Goal: Information Seeking & Learning: Learn about a topic

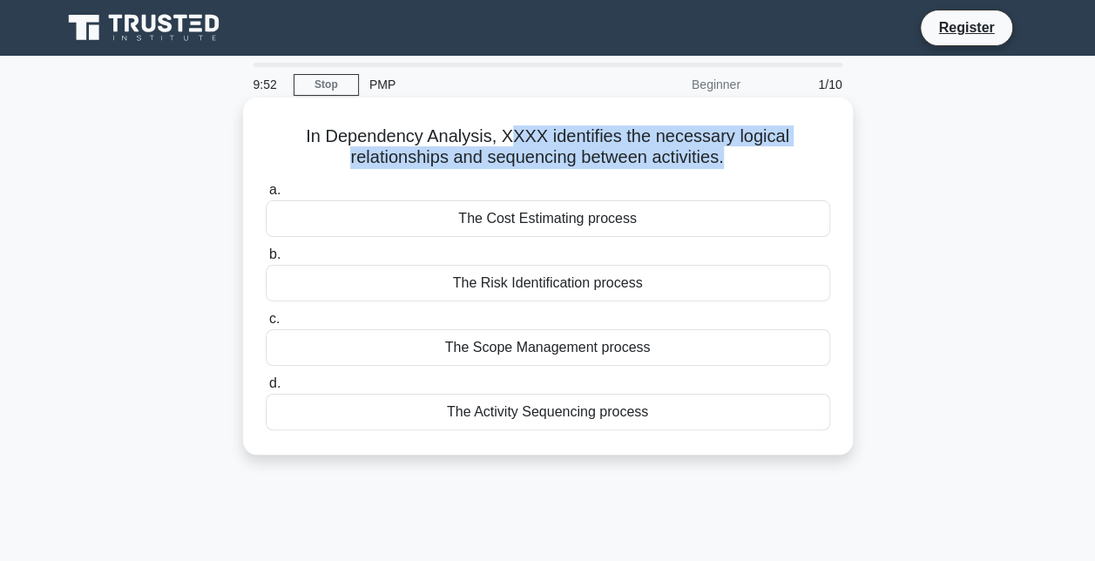
drag, startPoint x: 508, startPoint y: 145, endPoint x: 723, endPoint y: 162, distance: 215.8
click at [723, 162] on h5 "In Dependency Analysis, XXXX identifies the necessary logical relationships and…" at bounding box center [548, 147] width 568 height 44
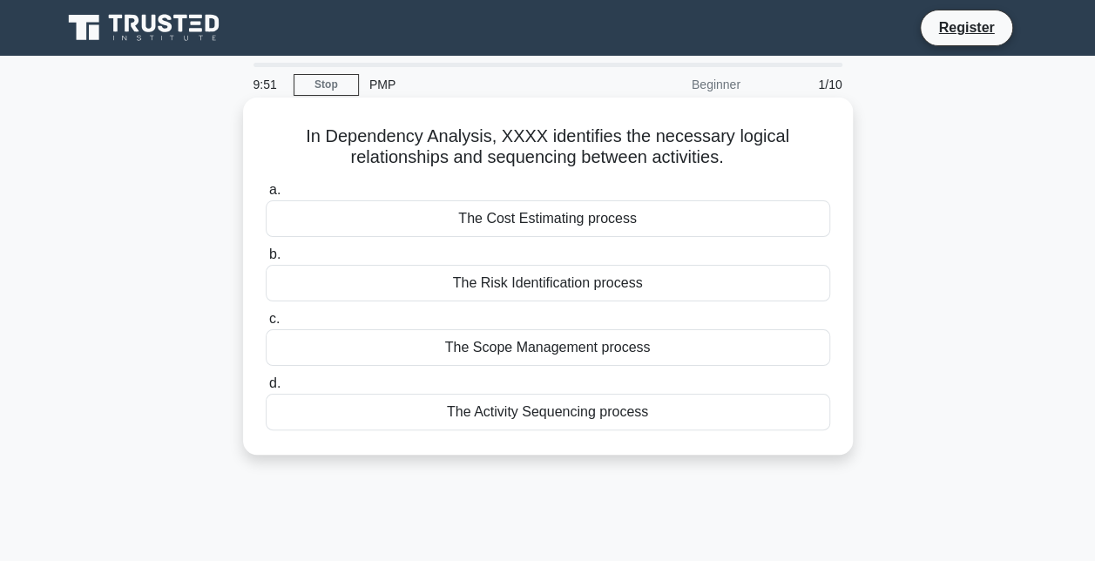
drag, startPoint x: 723, startPoint y: 162, endPoint x: 723, endPoint y: 179, distance: 17.4
click at [723, 179] on div "In Dependency Analysis, XXXX identifies the necessary logical relationships and…" at bounding box center [548, 275] width 596 height 343
click at [543, 359] on div "The Scope Management process" at bounding box center [548, 347] width 564 height 37
click at [266, 325] on input "c. The Scope Management process" at bounding box center [266, 318] width 0 height 11
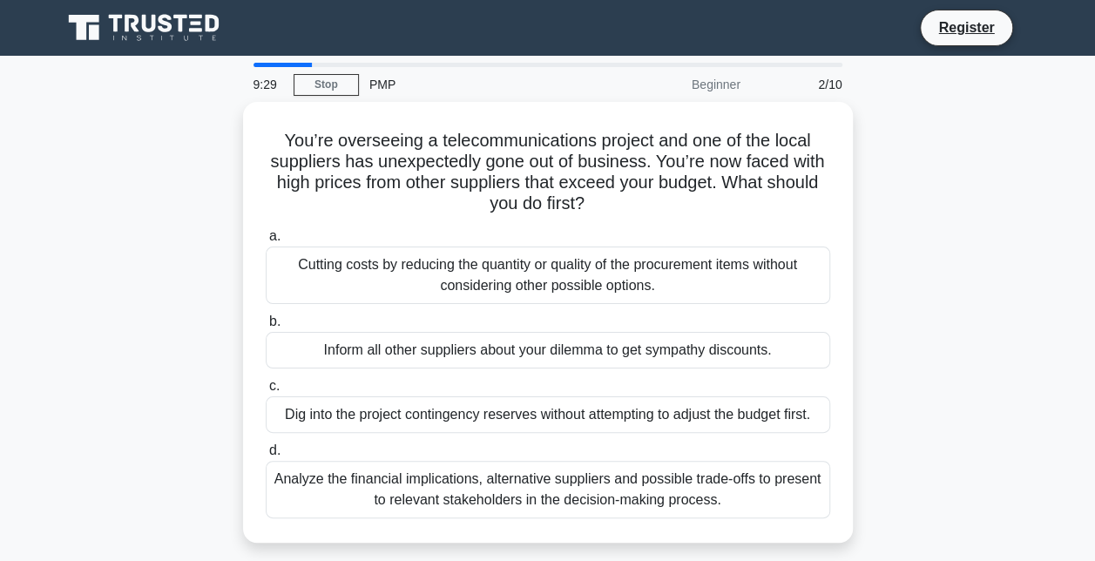
click at [709, 89] on div "Beginner" at bounding box center [674, 84] width 152 height 35
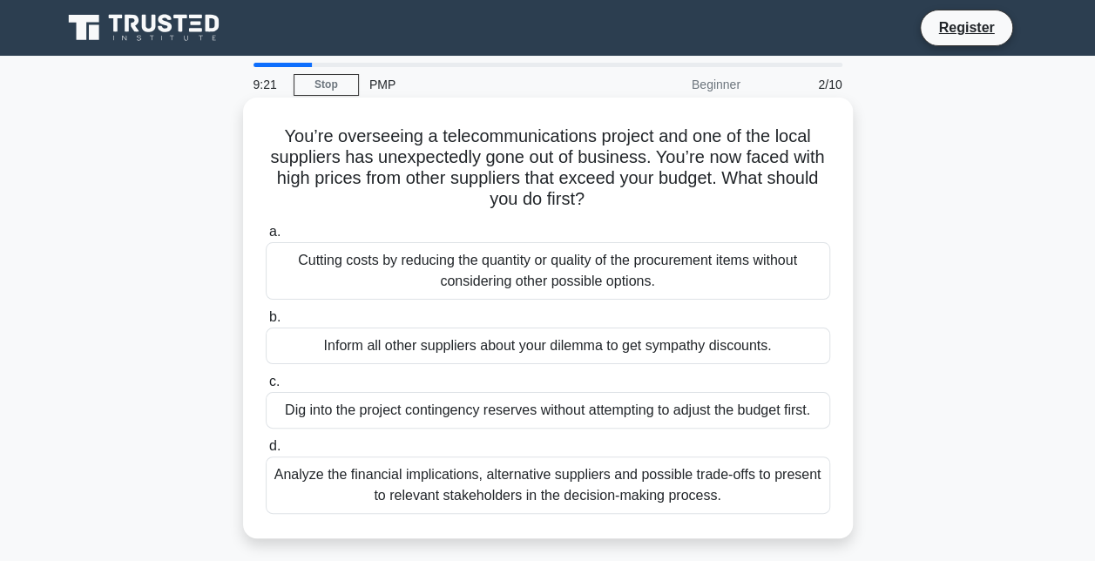
drag, startPoint x: 526, startPoint y: 162, endPoint x: 685, endPoint y: 206, distance: 165.2
click at [685, 206] on h5 "You’re overseeing a telecommunications project and one of the local suppliers h…" at bounding box center [548, 167] width 568 height 85
click at [547, 495] on div "Analyze the financial implications, alternative suppliers and possible trade-of…" at bounding box center [548, 484] width 564 height 57
click at [266, 452] on input "d. Analyze the financial implications, alternative suppliers and possible trade…" at bounding box center [266, 446] width 0 height 11
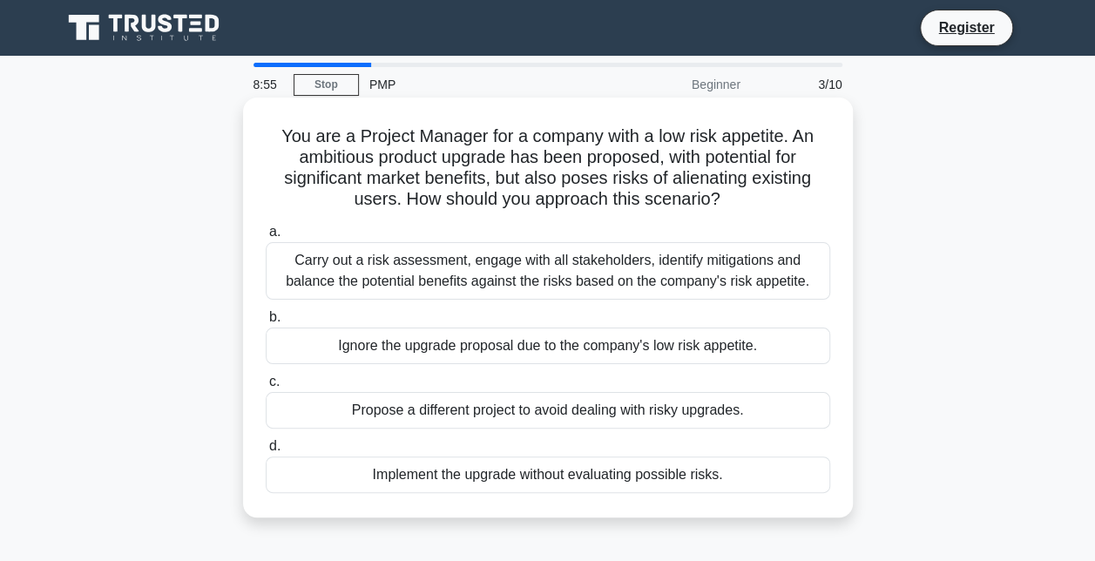
drag, startPoint x: 482, startPoint y: 140, endPoint x: 746, endPoint y: 203, distance: 271.2
click at [746, 203] on h5 "You are a Project Manager for a company with a low risk appetite. An ambitious …" at bounding box center [548, 167] width 568 height 85
click at [558, 291] on div "Carry out a risk assessment, engage with all stakeholders, identify mitigations…" at bounding box center [548, 270] width 564 height 57
click at [266, 238] on input "a. Carry out a risk assessment, engage with all stakeholders, identify mitigati…" at bounding box center [266, 231] width 0 height 11
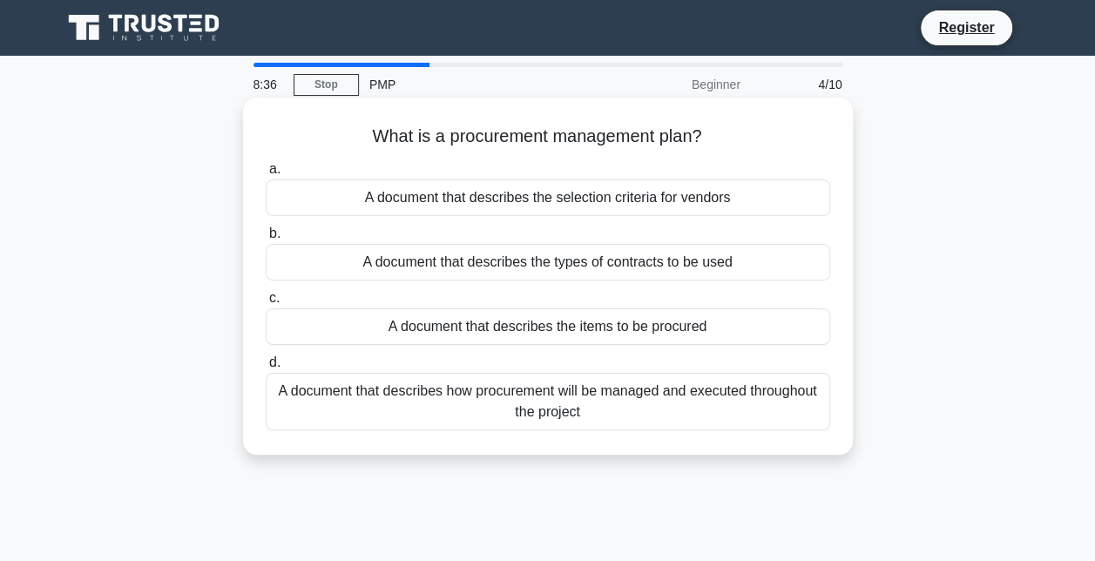
click at [523, 397] on div "A document that describes how procurement will be managed and executed througho…" at bounding box center [548, 401] width 564 height 57
click at [266, 368] on input "d. A document that describes how procurement will be managed and executed throu…" at bounding box center [266, 362] width 0 height 11
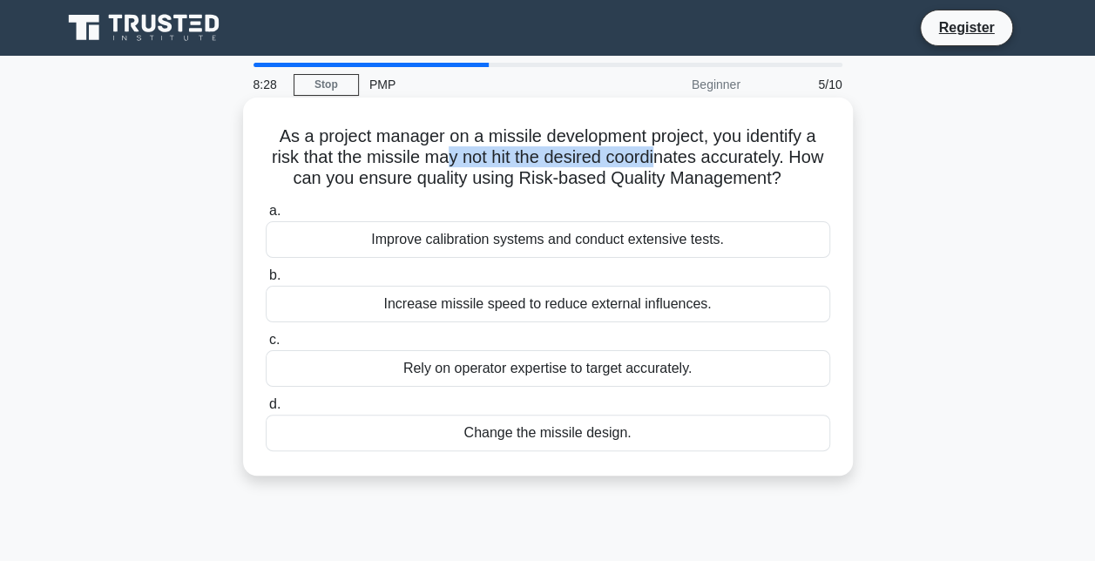
drag, startPoint x: 464, startPoint y: 148, endPoint x: 684, endPoint y: 154, distance: 219.5
click at [684, 154] on h5 "As a project manager on a missile development project, you identify a risk that…" at bounding box center [548, 157] width 568 height 64
drag, startPoint x: 684, startPoint y: 154, endPoint x: 620, endPoint y: 181, distance: 69.1
click at [620, 181] on h5 "As a project manager on a missile development project, you identify a risk that…" at bounding box center [548, 157] width 568 height 64
drag, startPoint x: 620, startPoint y: 181, endPoint x: 583, endPoint y: 197, distance: 40.6
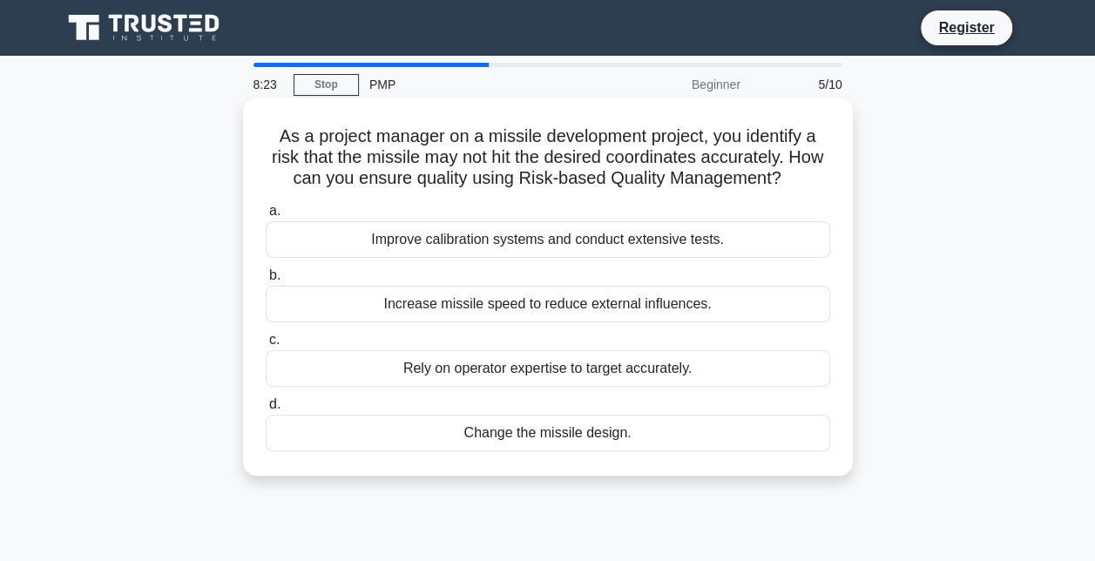
click at [583, 197] on div "As a project manager on a missile development project, you identify a risk that…" at bounding box center [548, 286] width 596 height 364
drag, startPoint x: 545, startPoint y: 179, endPoint x: 557, endPoint y: 179, distance: 12.2
click at [557, 179] on h5 "As a project manager on a missile development project, you identify a risk that…" at bounding box center [548, 157] width 568 height 64
drag, startPoint x: 557, startPoint y: 179, endPoint x: 576, endPoint y: 204, distance: 31.7
click at [576, 204] on label "a. Improve calibration systems and conduct extensive tests." at bounding box center [548, 228] width 564 height 57
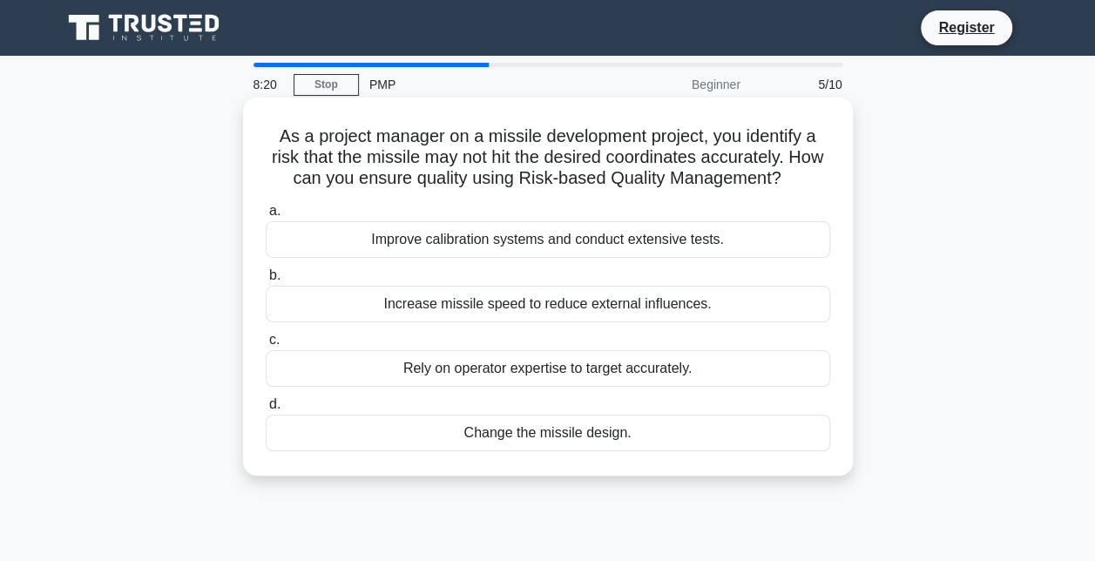
click at [266, 206] on input "a. Improve calibration systems and conduct extensive tests." at bounding box center [266, 211] width 0 height 11
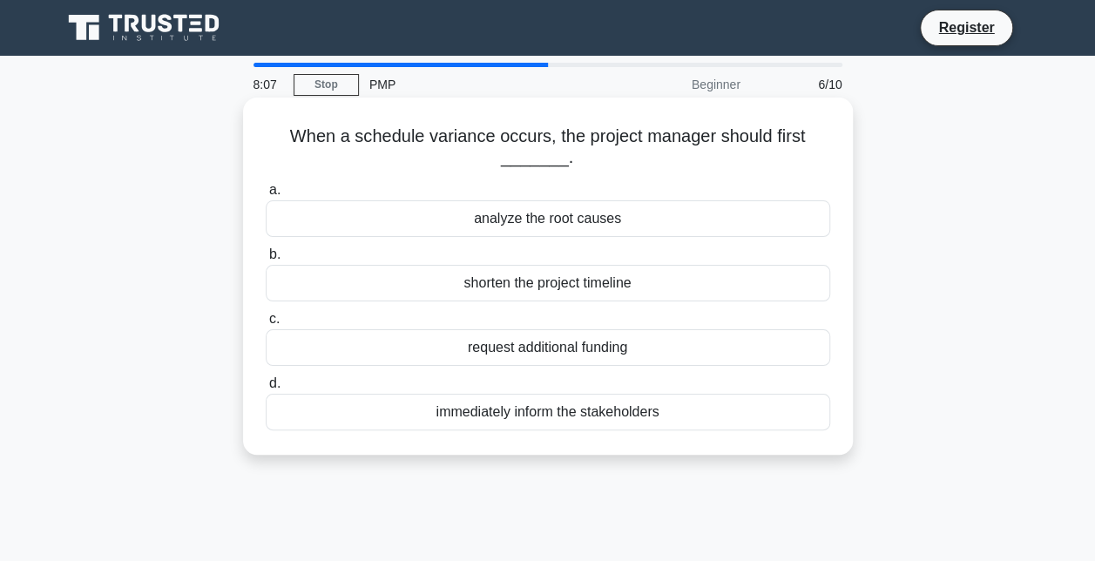
click at [611, 223] on div "analyze the root causes" at bounding box center [548, 218] width 564 height 37
click at [266, 196] on input "a. analyze the root causes" at bounding box center [266, 190] width 0 height 11
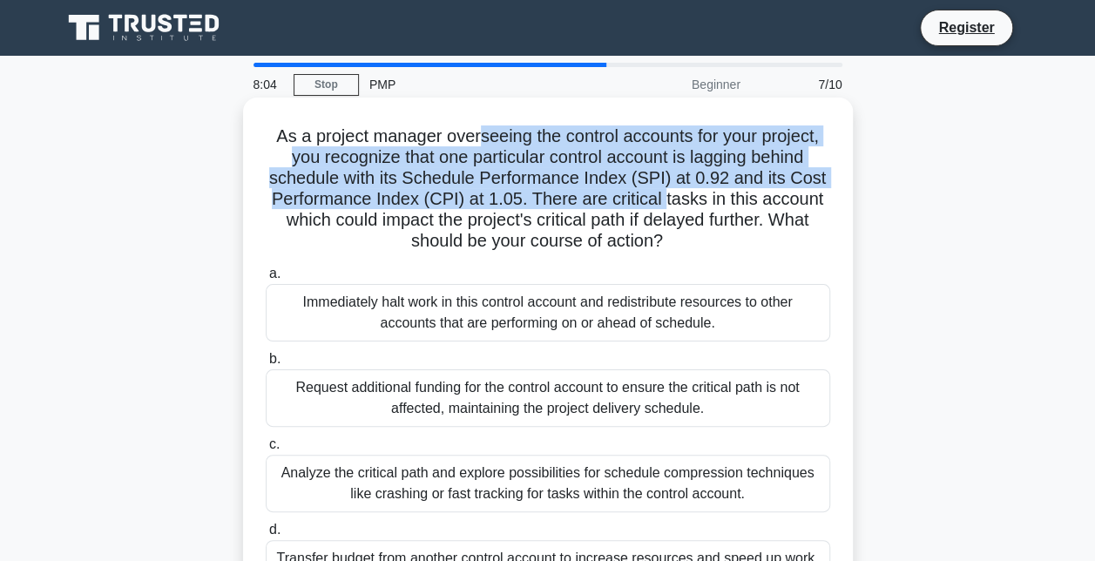
drag, startPoint x: 476, startPoint y: 145, endPoint x: 662, endPoint y: 199, distance: 193.2
click at [662, 199] on h5 "As a project manager overseeing the control accounts for your project, you reco…" at bounding box center [548, 188] width 568 height 127
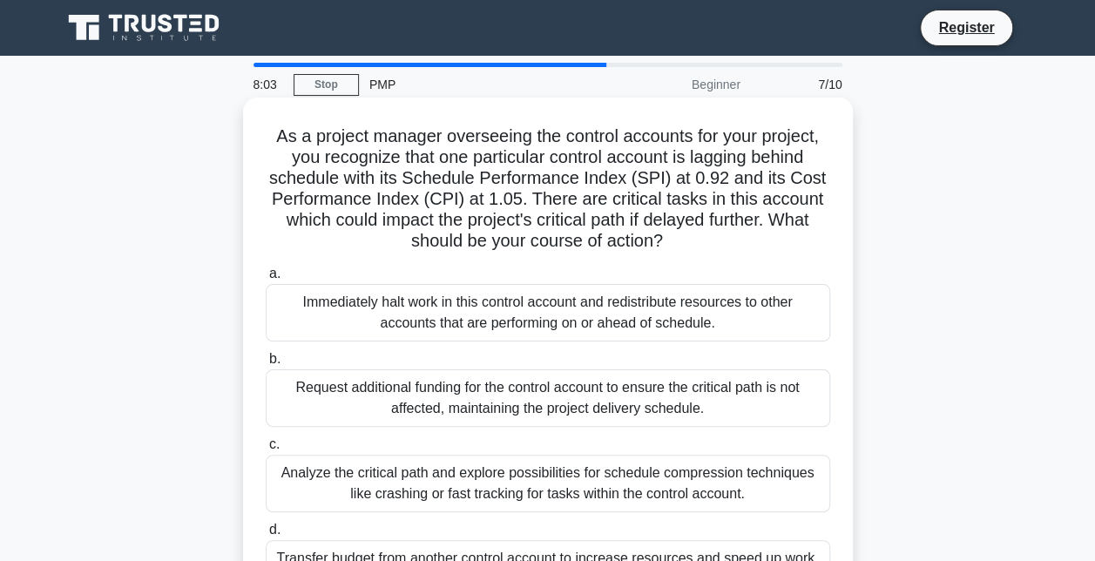
drag, startPoint x: 662, startPoint y: 199, endPoint x: 621, endPoint y: 219, distance: 46.0
click at [621, 219] on h5 "As a project manager overseeing the control accounts for your project, you reco…" at bounding box center [548, 188] width 568 height 127
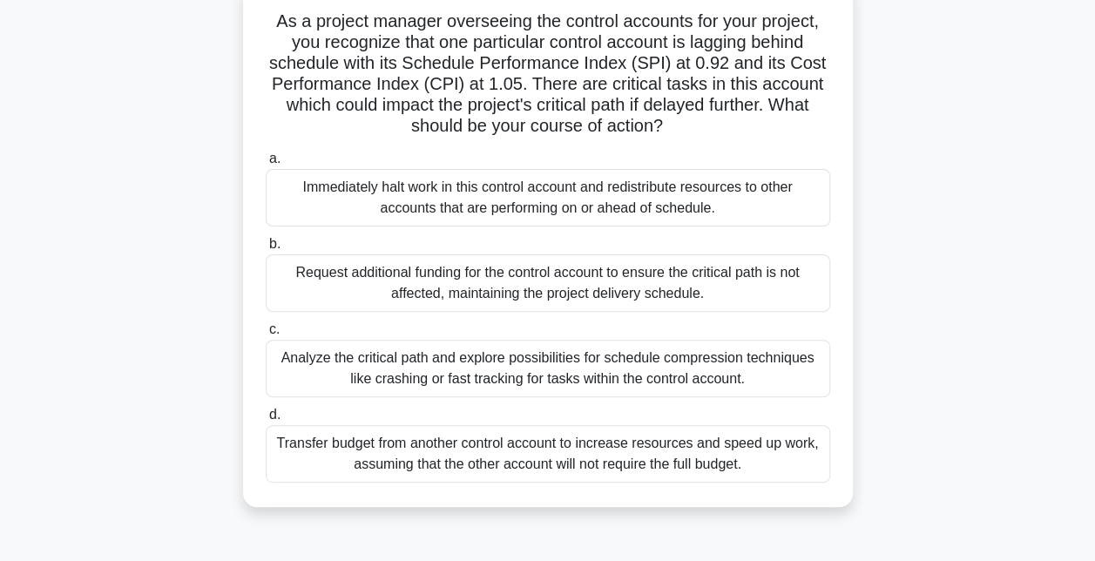
scroll to position [118, 0]
drag, startPoint x: 834, startPoint y: 246, endPoint x: 883, endPoint y: 371, distance: 133.7
click at [883, 371] on div "As a project manager overseeing the control accounts for your project, you reco…" at bounding box center [547, 255] width 993 height 545
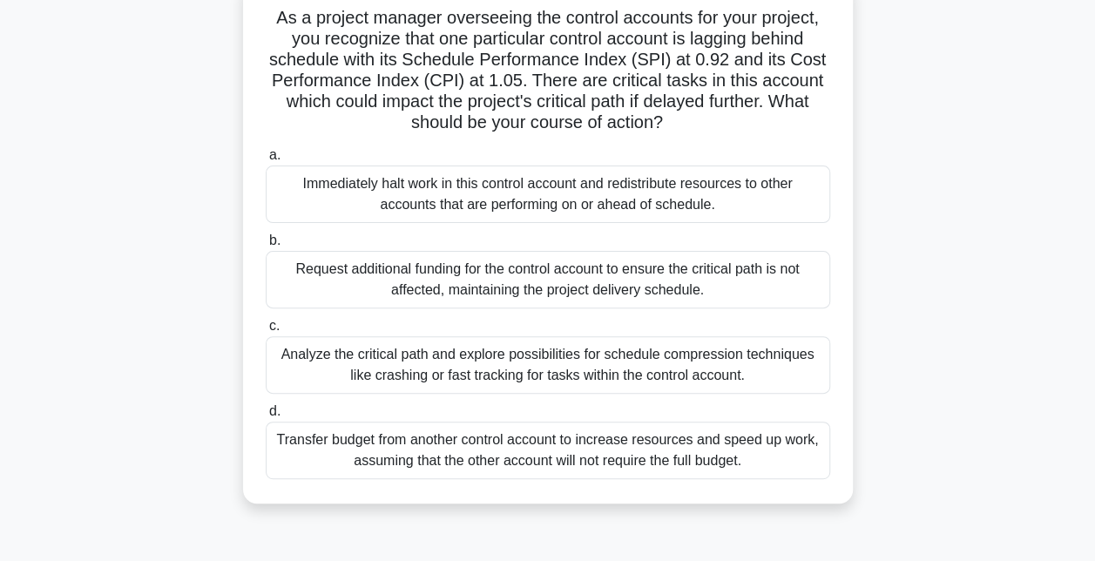
click at [757, 364] on div "Analyze the critical path and explore possibilities for schedule compression te…" at bounding box center [548, 364] width 564 height 57
click at [266, 332] on input "c. Analyze the critical path and explore possibilities for schedule compression…" at bounding box center [266, 325] width 0 height 11
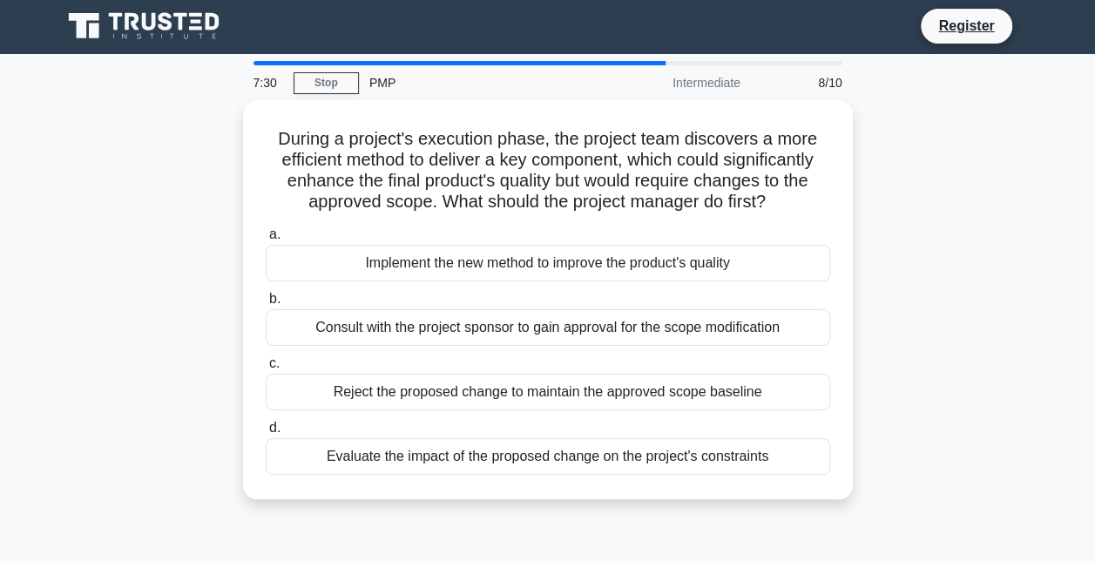
scroll to position [0, 0]
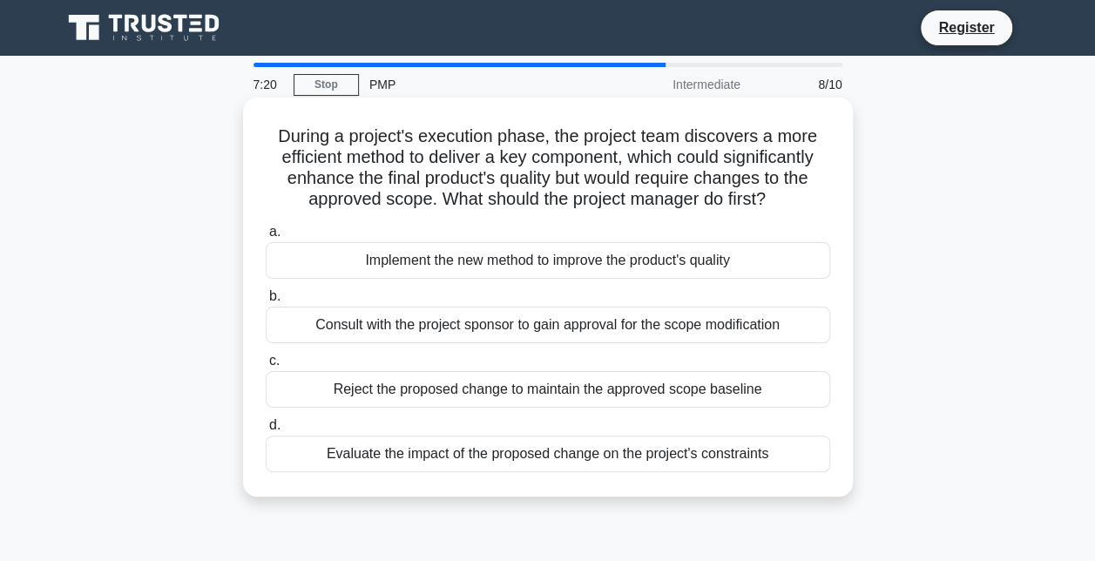
drag, startPoint x: 500, startPoint y: 143, endPoint x: 783, endPoint y: 206, distance: 289.9
click at [783, 206] on h5 "During a project's execution phase, the project team discovers a more efficient…" at bounding box center [548, 167] width 568 height 85
drag, startPoint x: 783, startPoint y: 206, endPoint x: 784, endPoint y: 219, distance: 13.1
click at [784, 219] on div "During a project's execution phase, the project team discovers a more efficient…" at bounding box center [548, 296] width 596 height 385
click at [596, 462] on div "Evaluate the impact of the proposed change on the project's constraints" at bounding box center [548, 453] width 564 height 37
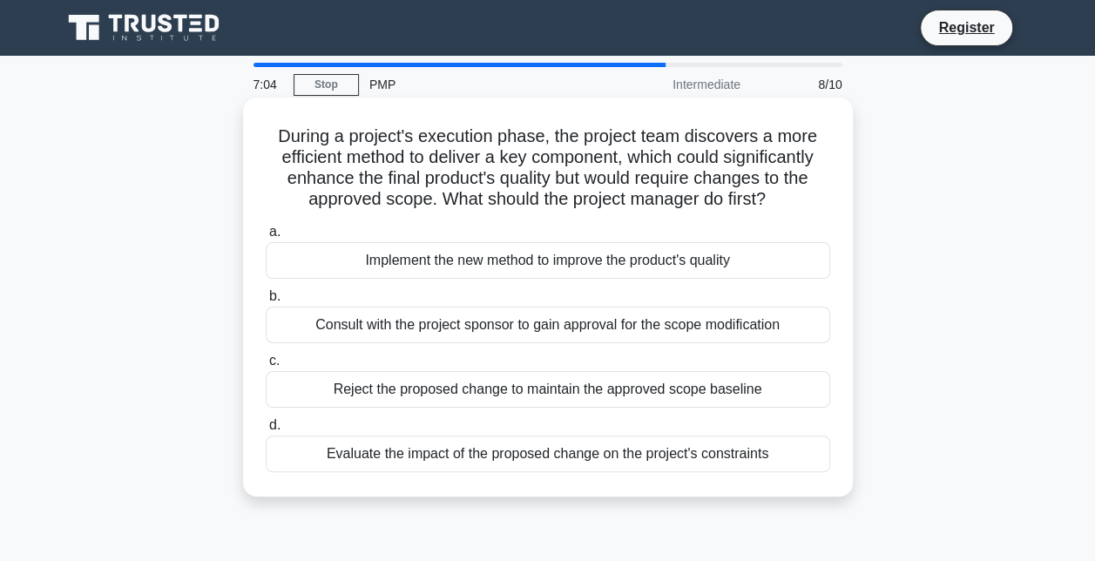
click at [266, 431] on input "d. Evaluate the impact of the proposed change on the project's constraints" at bounding box center [266, 425] width 0 height 11
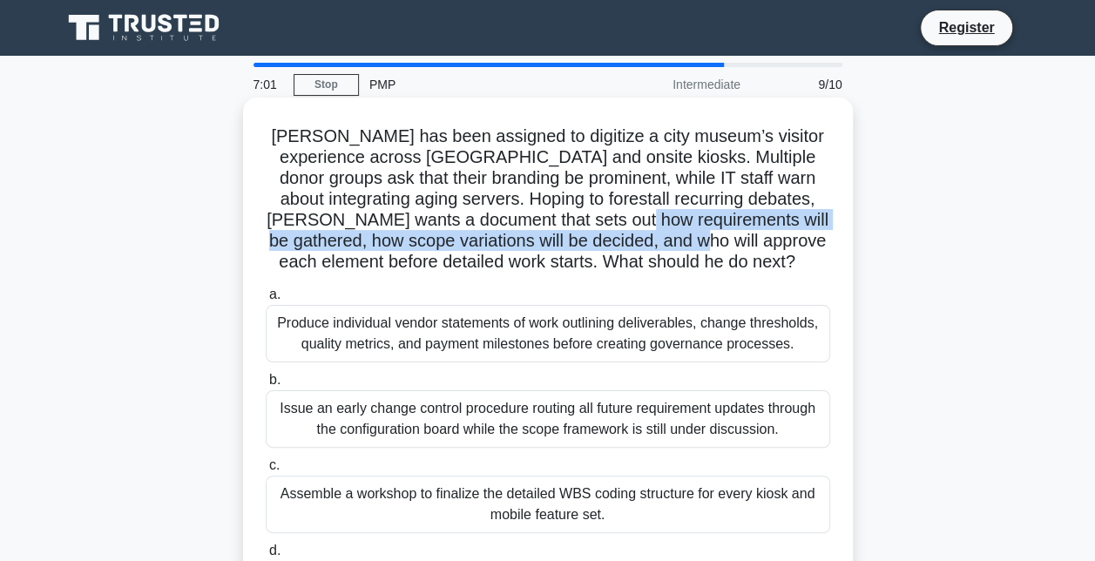
drag, startPoint x: 585, startPoint y: 218, endPoint x: 684, endPoint y: 251, distance: 104.6
click at [684, 251] on h5 "Rahul has been assigned to digitize a city museum’s visitor experience across m…" at bounding box center [548, 199] width 568 height 148
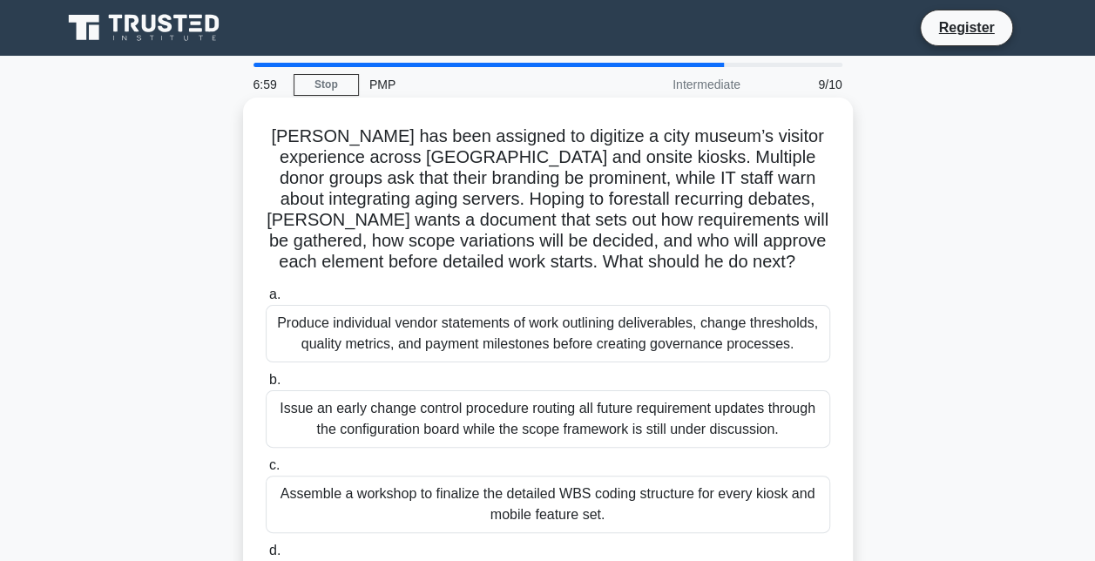
drag, startPoint x: 684, startPoint y: 251, endPoint x: 698, endPoint y: 258, distance: 15.6
click at [795, 258] on icon ".spinner_0XTQ{transform-origin:center;animation:spinner_y6GP .75s linear infini…" at bounding box center [805, 263] width 21 height 21
drag, startPoint x: 698, startPoint y: 258, endPoint x: 744, endPoint y: 267, distance: 46.3
click at [744, 267] on h5 "Rahul has been assigned to digitize a city museum’s visitor experience across m…" at bounding box center [548, 199] width 568 height 148
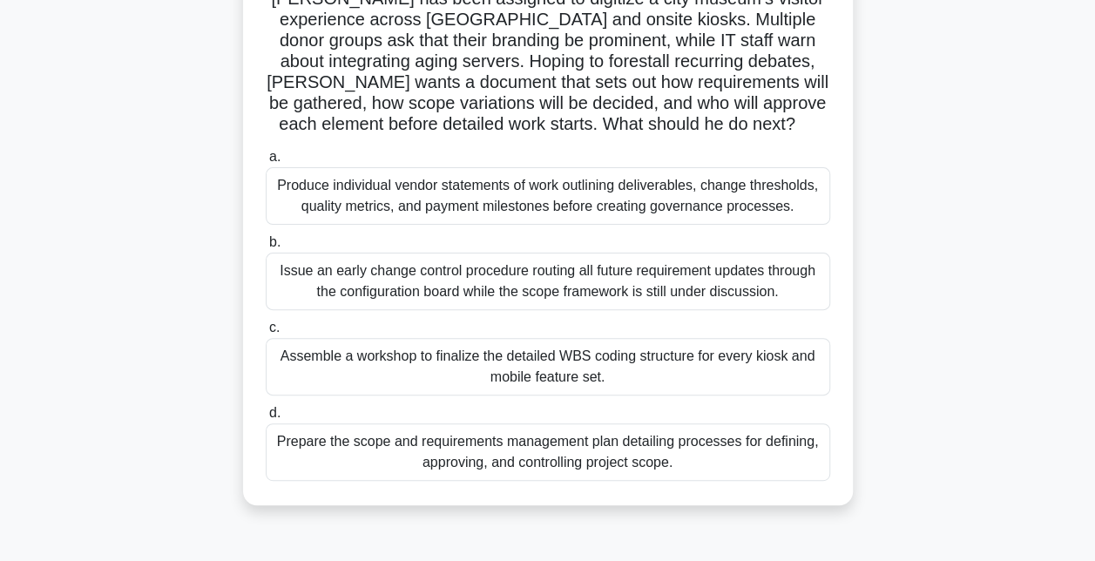
scroll to position [138, 0]
click at [709, 453] on div "Prepare the scope and requirements management plan detailing processes for defi…" at bounding box center [548, 450] width 564 height 57
click at [266, 418] on input "d. Prepare the scope and requirements management plan detailing processes for d…" at bounding box center [266, 412] width 0 height 11
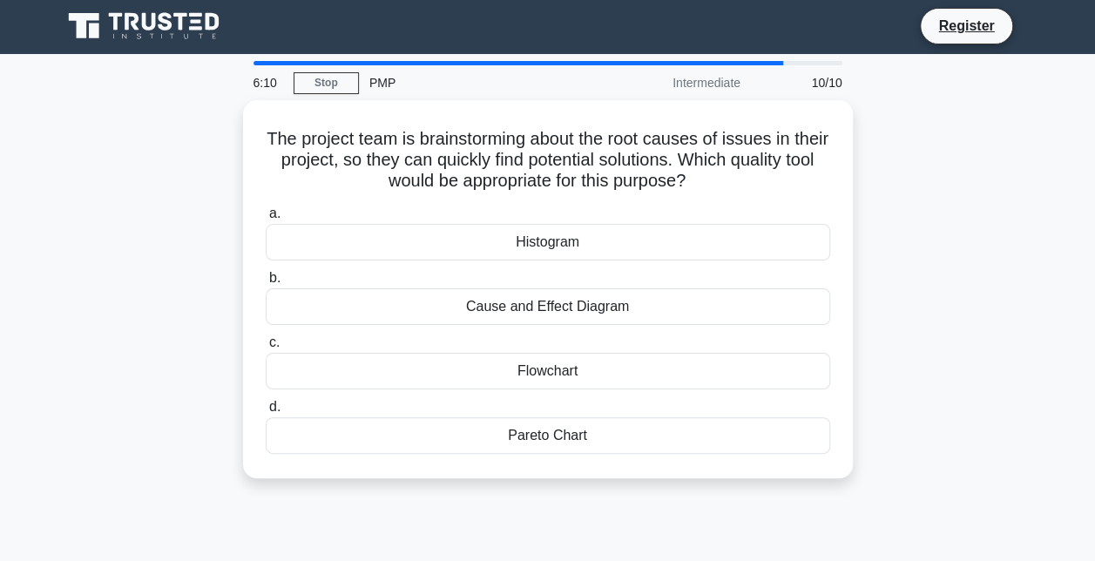
scroll to position [0, 0]
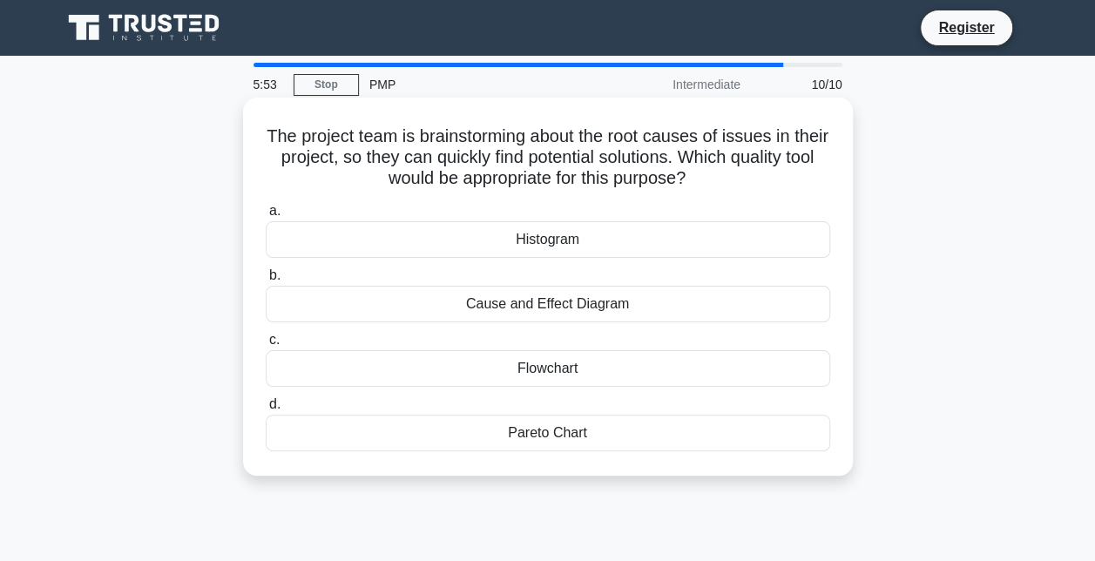
click at [611, 310] on div "Cause and Effect Diagram" at bounding box center [548, 304] width 564 height 37
click at [266, 281] on input "b. Cause and Effect Diagram" at bounding box center [266, 275] width 0 height 11
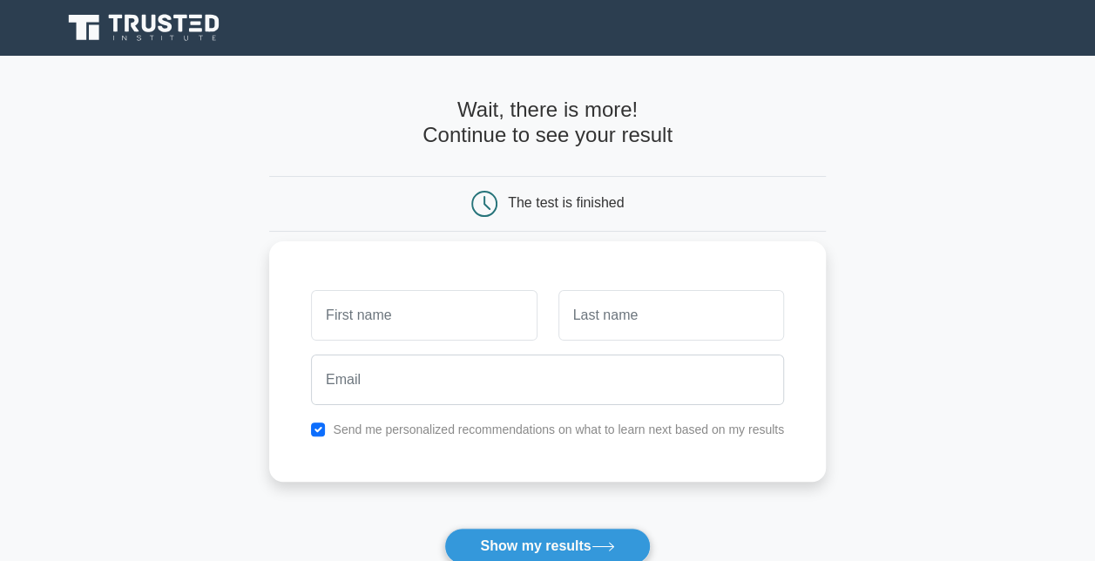
click at [435, 428] on label "Send me personalized recommendations on what to learn next based on my results" at bounding box center [558, 429] width 451 height 14
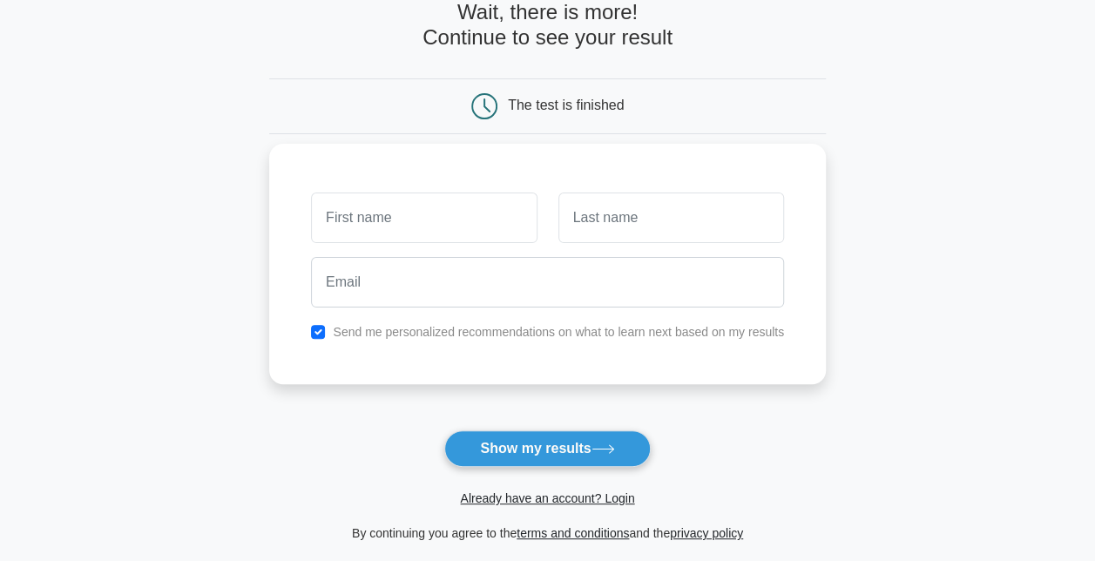
scroll to position [99, 0]
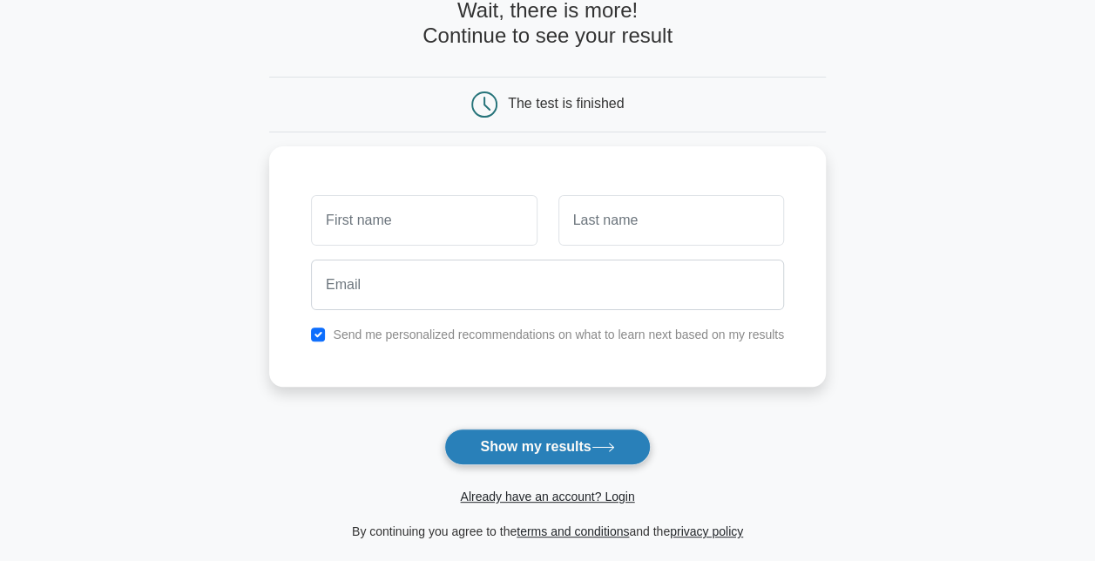
click at [506, 447] on button "Show my results" at bounding box center [547, 446] width 206 height 37
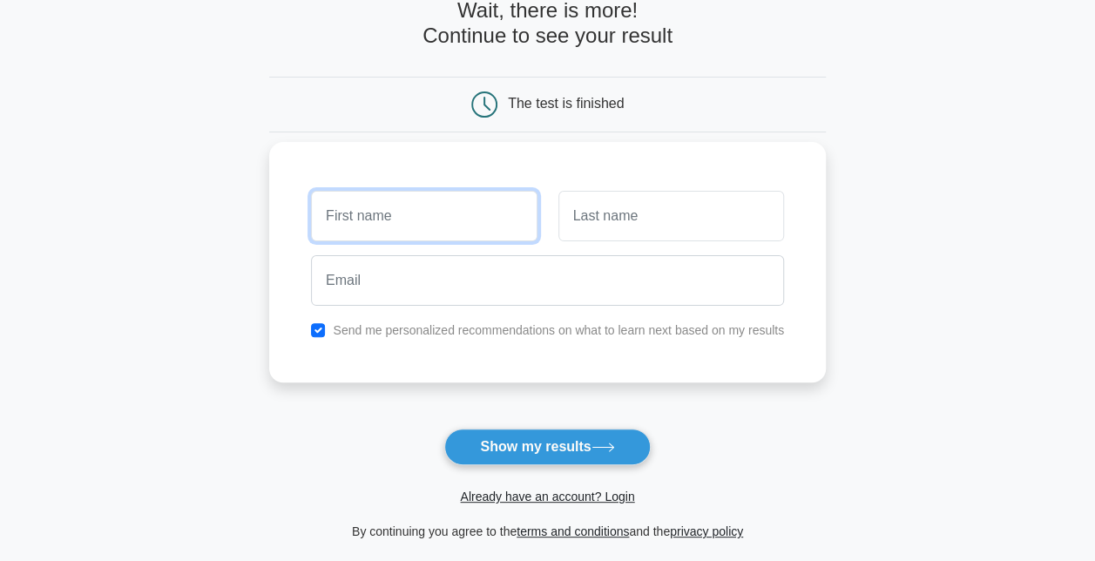
click at [444, 226] on input "text" at bounding box center [424, 216] width 226 height 51
type input "xxx"
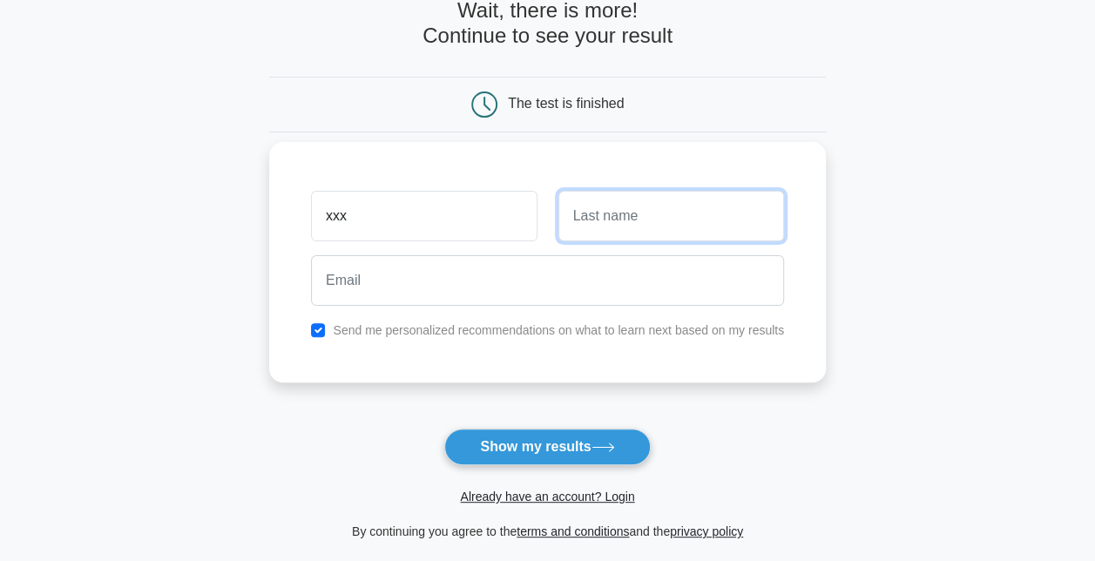
click at [592, 224] on input "text" at bounding box center [671, 216] width 226 height 51
type input "xasas"
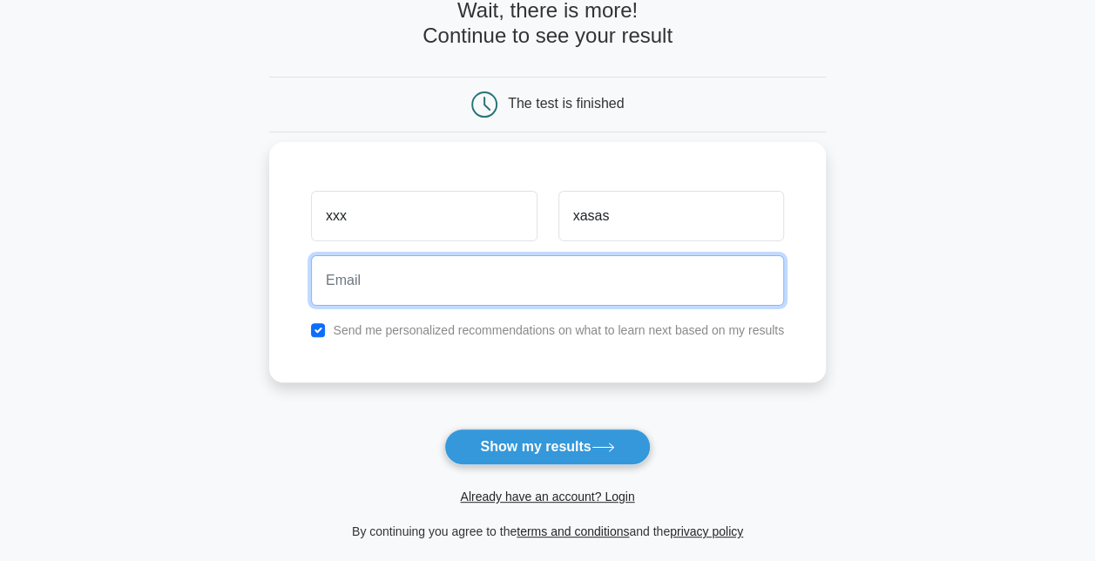
click at [438, 290] on input "email" at bounding box center [547, 280] width 473 height 51
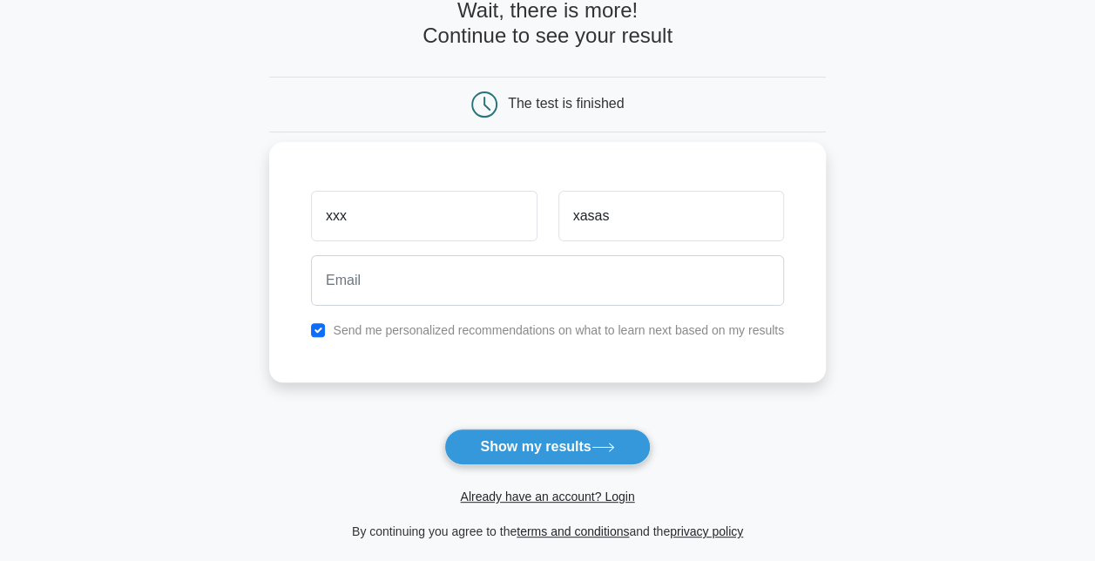
click at [405, 334] on label "Send me personalized recommendations on what to learn next based on my results" at bounding box center [558, 330] width 451 height 14
click at [318, 323] on input "checkbox" at bounding box center [318, 330] width 14 height 14
checkbox input "false"
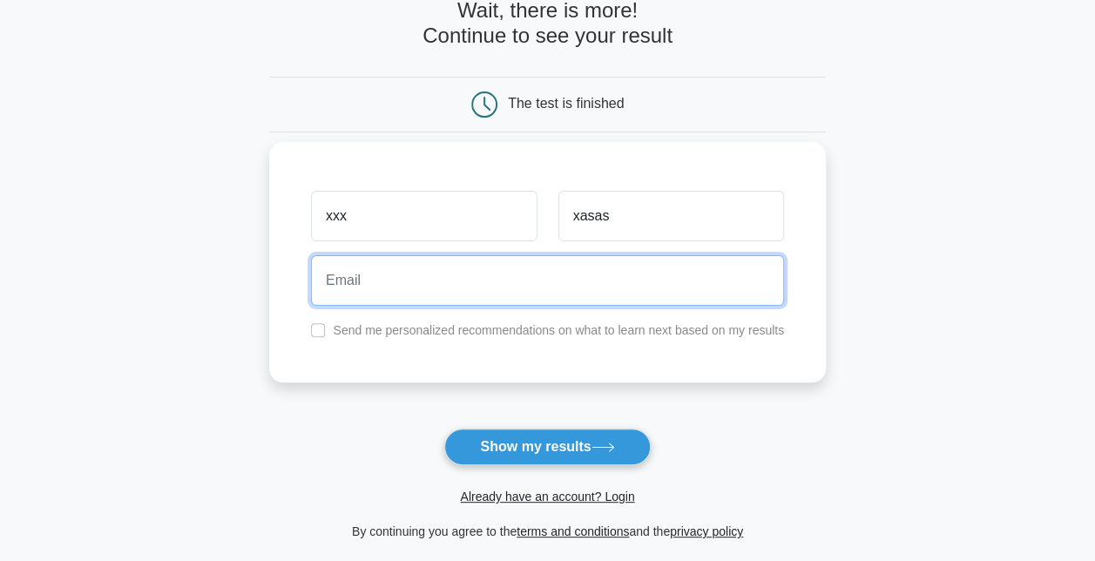
click at [348, 277] on input "email" at bounding box center [547, 280] width 473 height 51
type input "a"
click at [342, 280] on input "tej94@GMAIL.COM" at bounding box center [547, 280] width 473 height 51
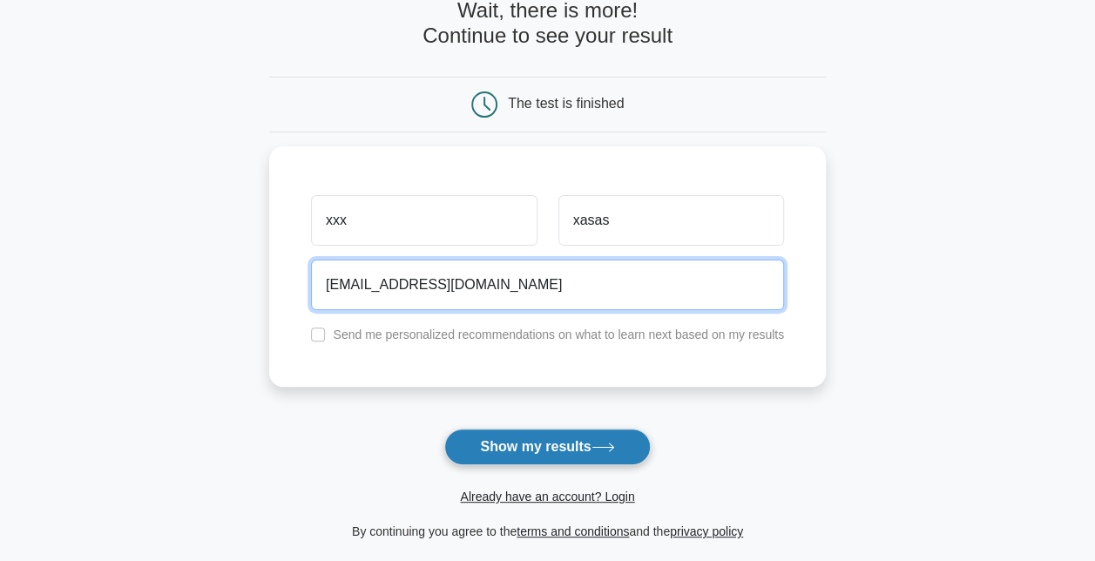
type input "tej8594@GMAIL.COM"
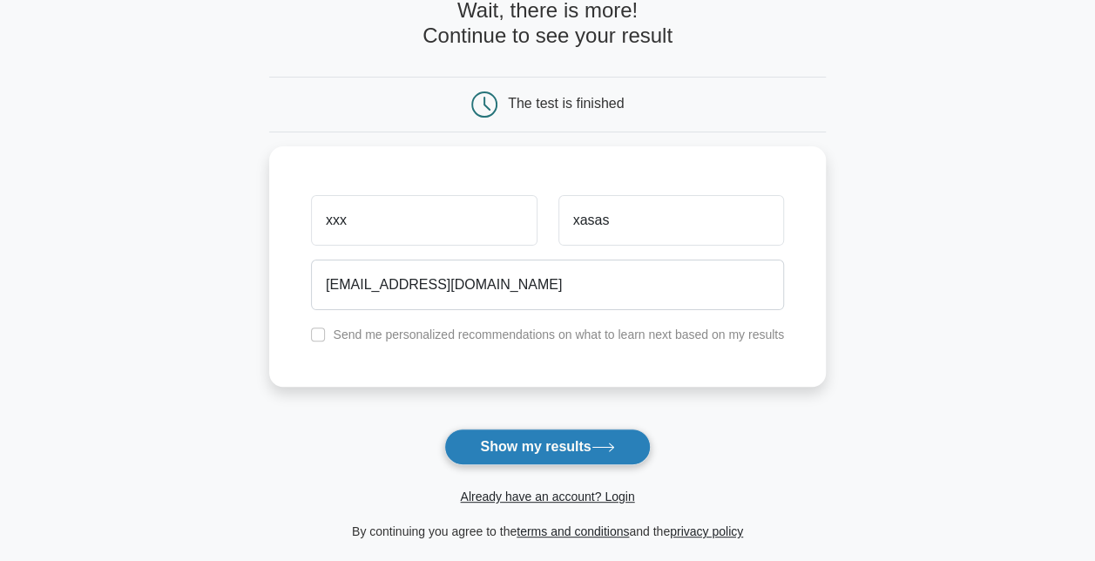
click at [542, 432] on button "Show my results" at bounding box center [547, 446] width 206 height 37
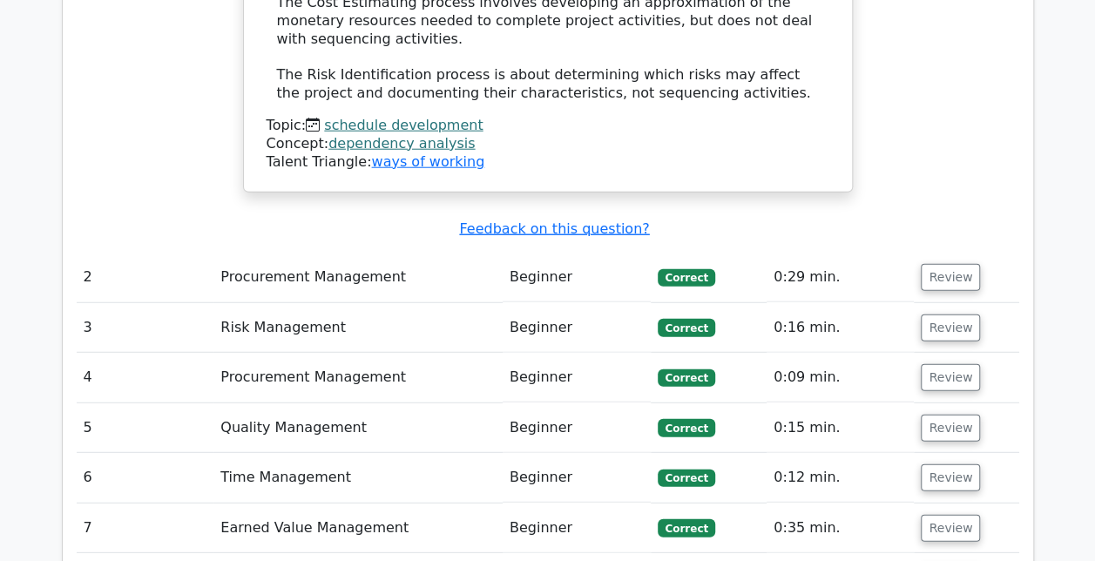
scroll to position [2233, 0]
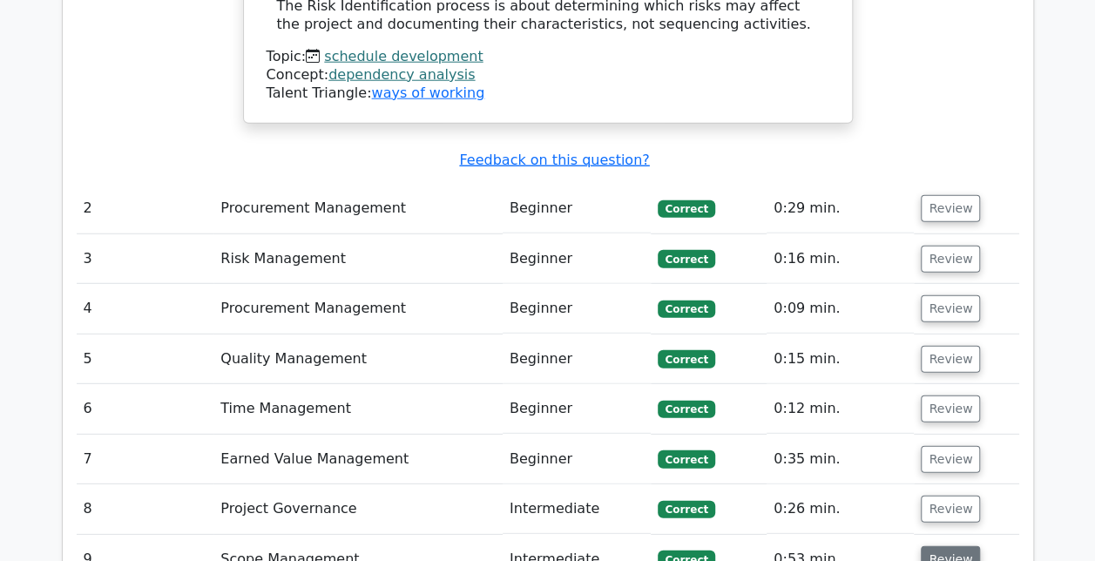
click at [934, 546] on button "Review" at bounding box center [949, 559] width 59 height 27
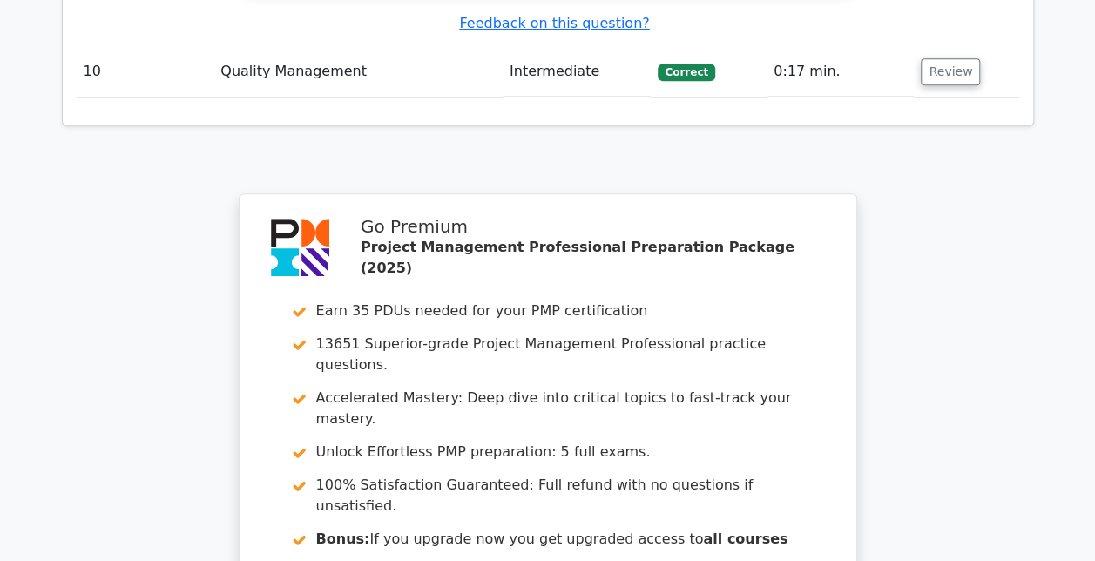
scroll to position [3789, 0]
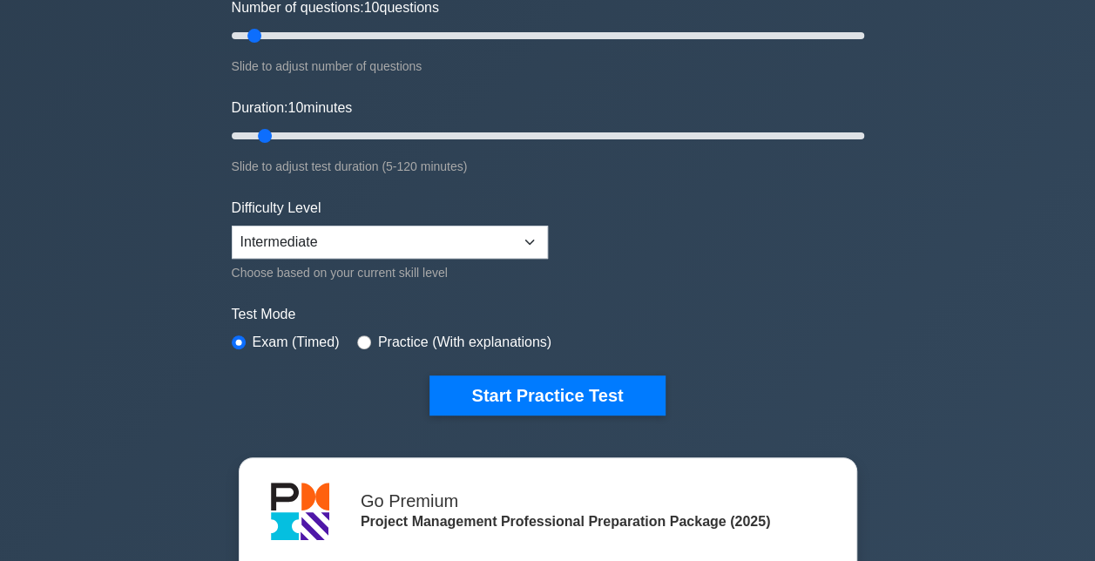
scroll to position [242, 0]
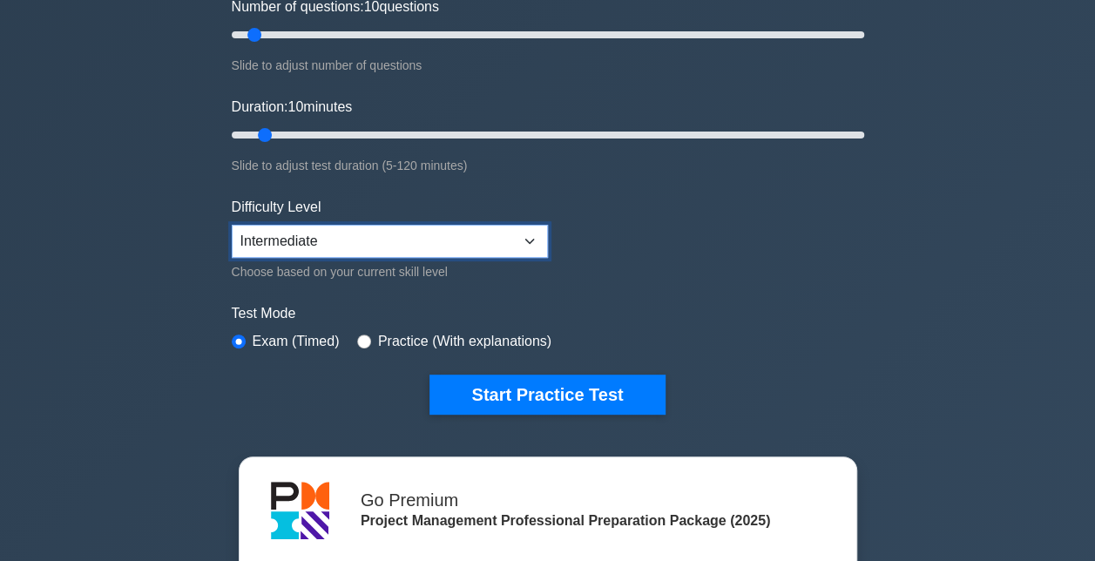
click at [448, 225] on select "Beginner Intermediate Expert" at bounding box center [390, 241] width 316 height 33
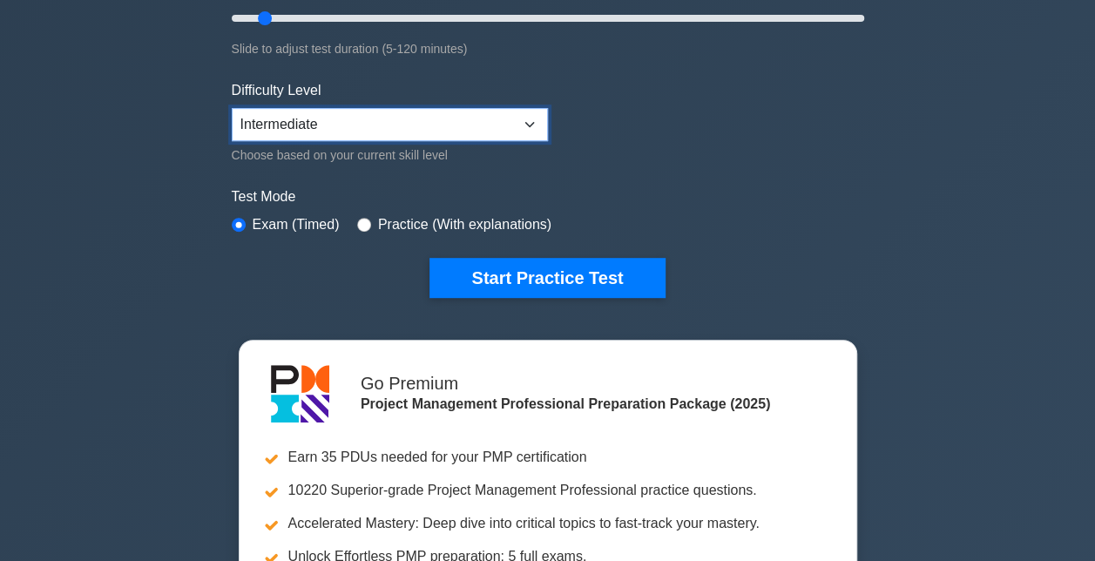
scroll to position [360, 0]
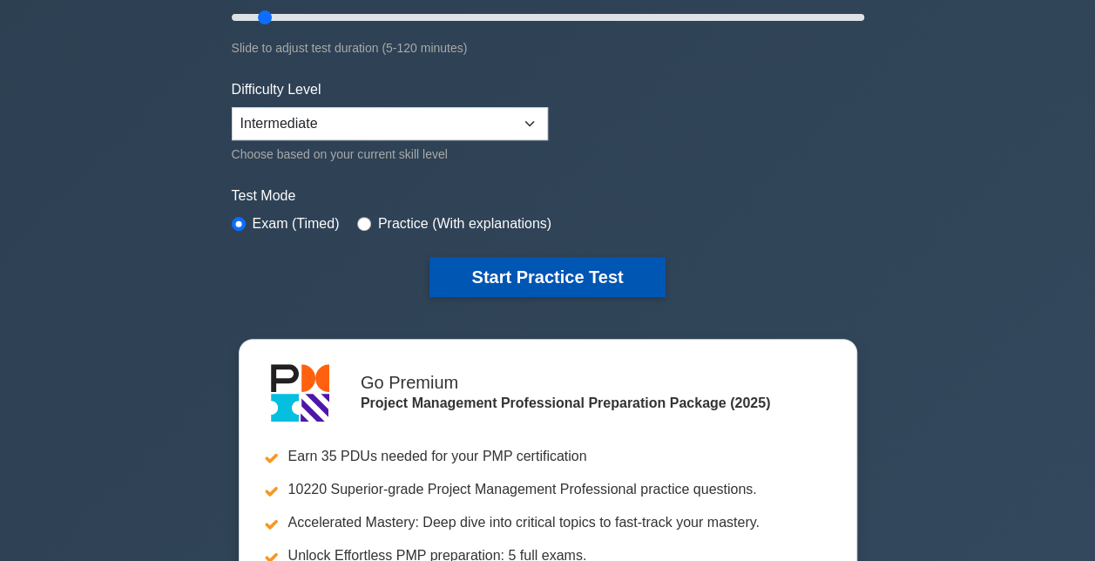
click at [527, 282] on button "Start Practice Test" at bounding box center [546, 277] width 235 height 40
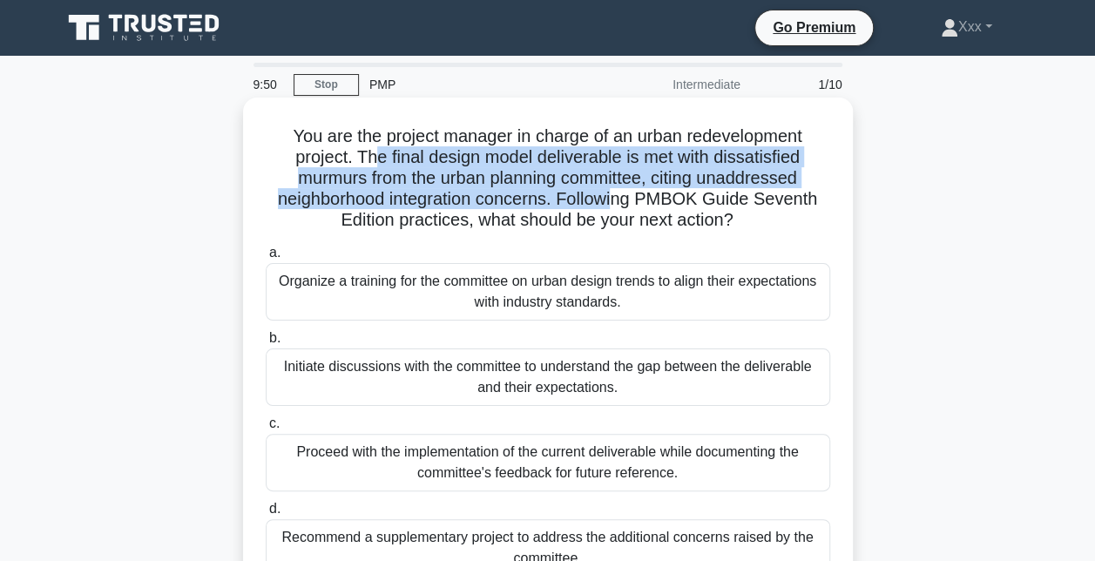
drag, startPoint x: 372, startPoint y: 167, endPoint x: 622, endPoint y: 205, distance: 252.7
click at [622, 205] on h5 "You are the project manager in charge of an urban redevelopment project. The fi…" at bounding box center [548, 178] width 568 height 106
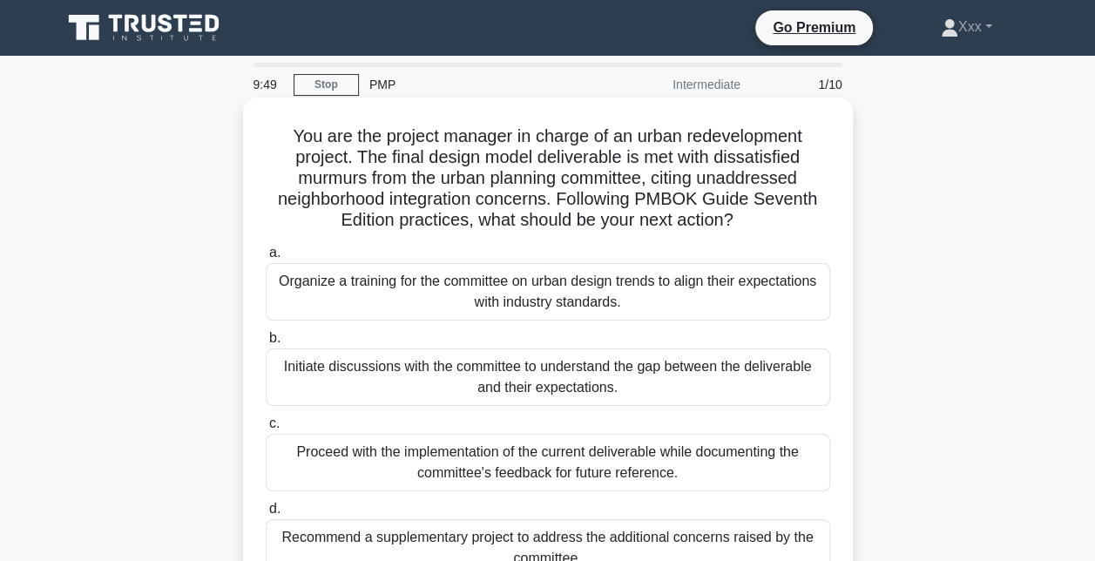
drag, startPoint x: 622, startPoint y: 205, endPoint x: 623, endPoint y: 218, distance: 13.1
click at [623, 218] on h5 "You are the project manager in charge of an urban redevelopment project. The fi…" at bounding box center [548, 178] width 568 height 106
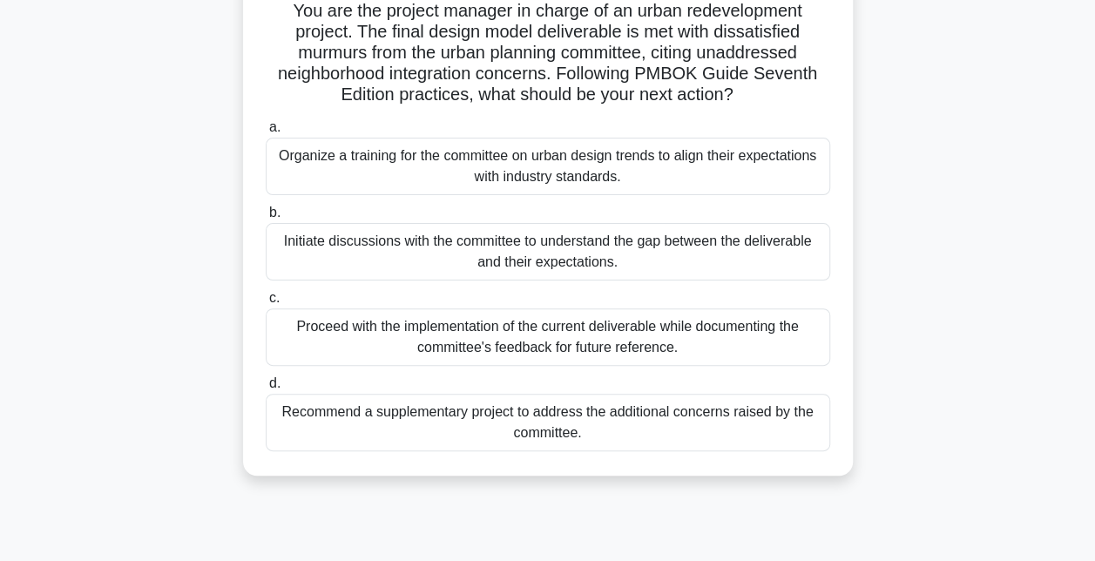
scroll to position [126, 0]
click at [671, 245] on div "Initiate discussions with the committee to understand the gap between the deliv…" at bounding box center [548, 250] width 564 height 57
click at [266, 218] on input "b. Initiate discussions with the committee to understand the gap between the de…" at bounding box center [266, 211] width 0 height 11
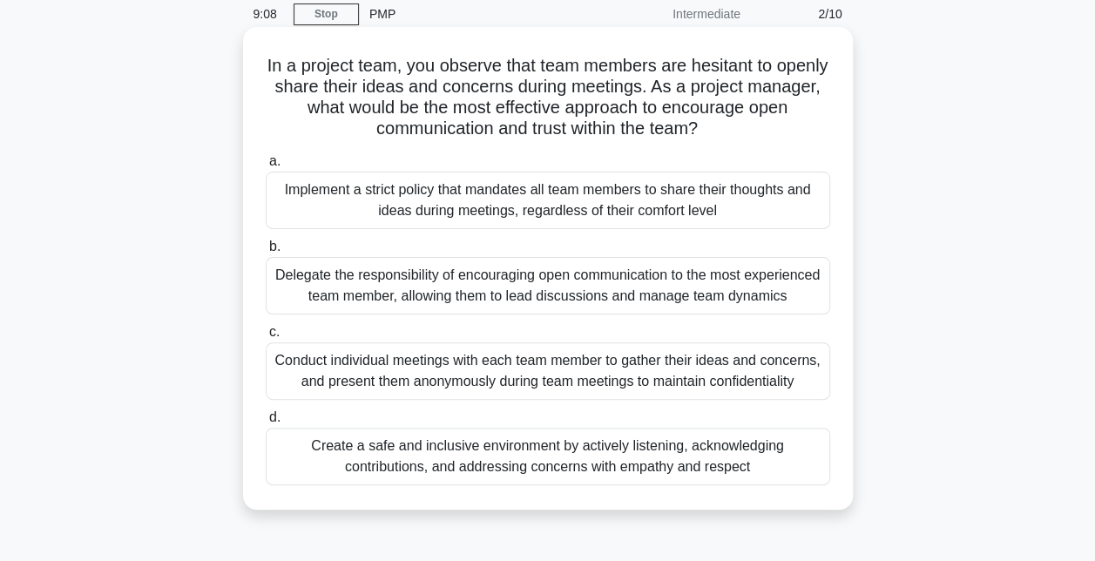
scroll to position [71, 0]
drag, startPoint x: 713, startPoint y: 85, endPoint x: 735, endPoint y: 125, distance: 45.6
click at [735, 125] on h5 "In a project team, you observe that team members are hesitant to openly share t…" at bounding box center [548, 96] width 568 height 85
drag, startPoint x: 735, startPoint y: 125, endPoint x: 719, endPoint y: 145, distance: 25.4
click at [719, 145] on div "In a project team, you observe that team members are hesitant to openly share t…" at bounding box center [548, 267] width 596 height 468
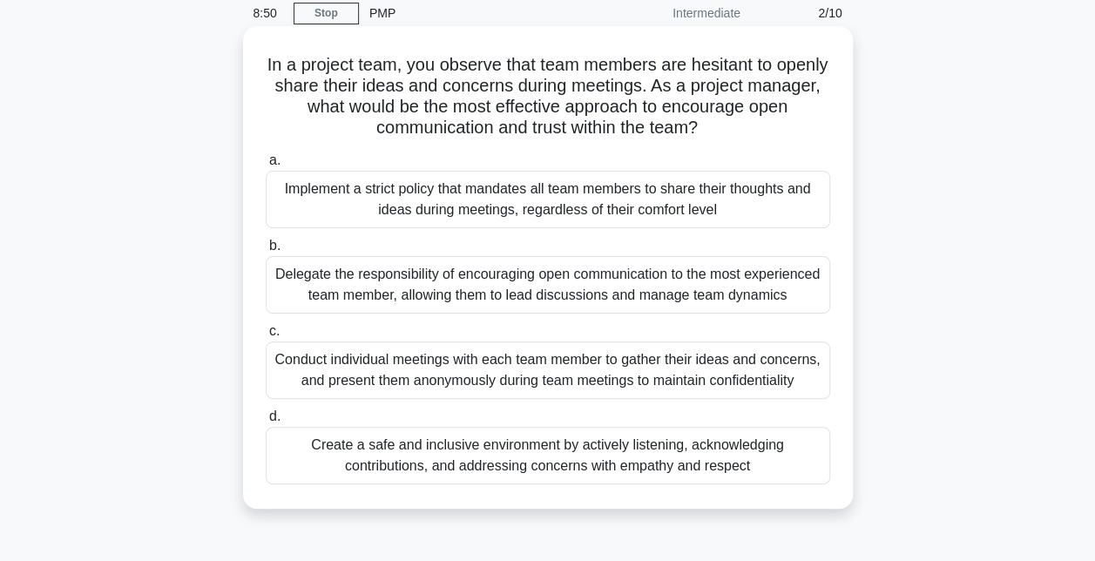
click at [590, 461] on div "Create a safe and inclusive environment by actively listening, acknowledging co…" at bounding box center [548, 455] width 564 height 57
click at [266, 422] on input "d. Create a safe and inclusive environment by actively listening, acknowledging…" at bounding box center [266, 416] width 0 height 11
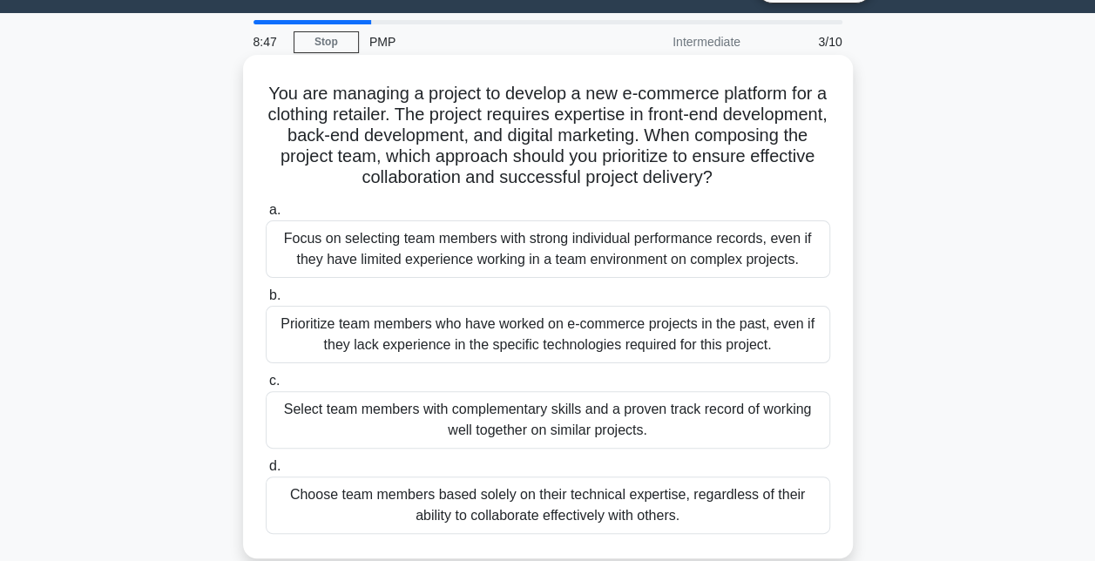
scroll to position [44, 0]
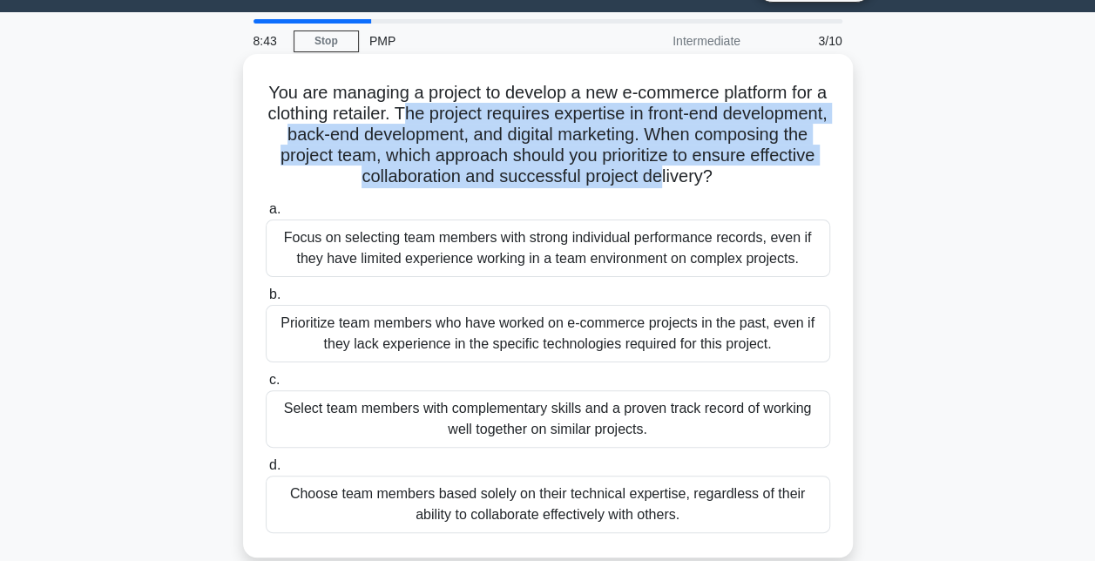
drag, startPoint x: 461, startPoint y: 112, endPoint x: 730, endPoint y: 172, distance: 275.7
click at [730, 172] on h5 "You are managing a project to develop a new e-commerce platform for a clothing …" at bounding box center [548, 135] width 568 height 106
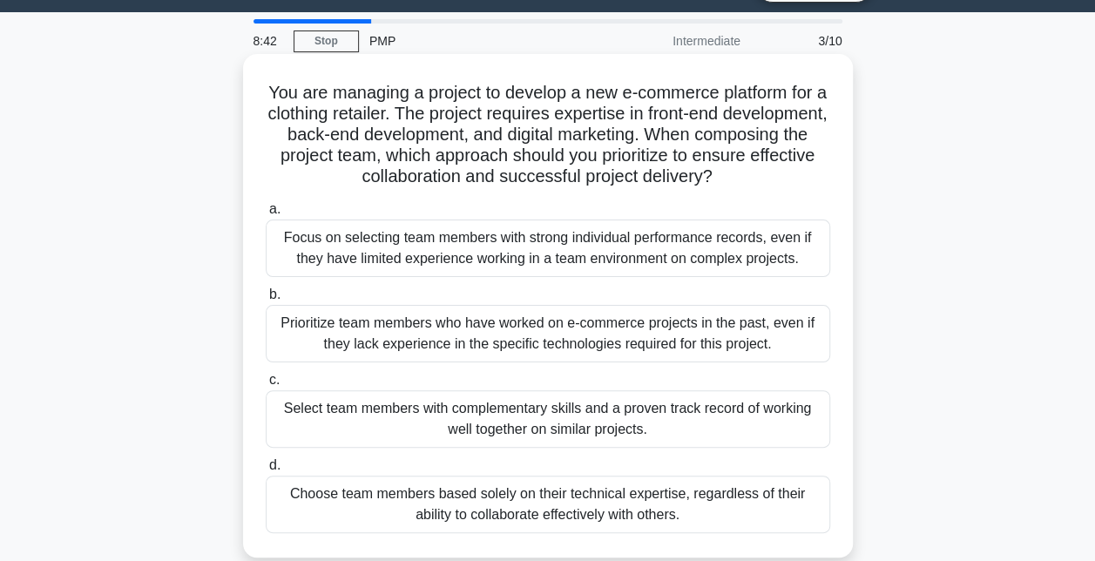
drag, startPoint x: 730, startPoint y: 172, endPoint x: 827, endPoint y: 199, distance: 101.2
click at [827, 199] on div "a. Focus on selecting team members with strong individual performance records, …" at bounding box center [547, 365] width 585 height 341
click at [606, 404] on div "Select team members with complementary skills and a proven track record of work…" at bounding box center [548, 418] width 564 height 57
click at [266, 386] on input "c. Select team members with complementary skills and a proven track record of w…" at bounding box center [266, 379] width 0 height 11
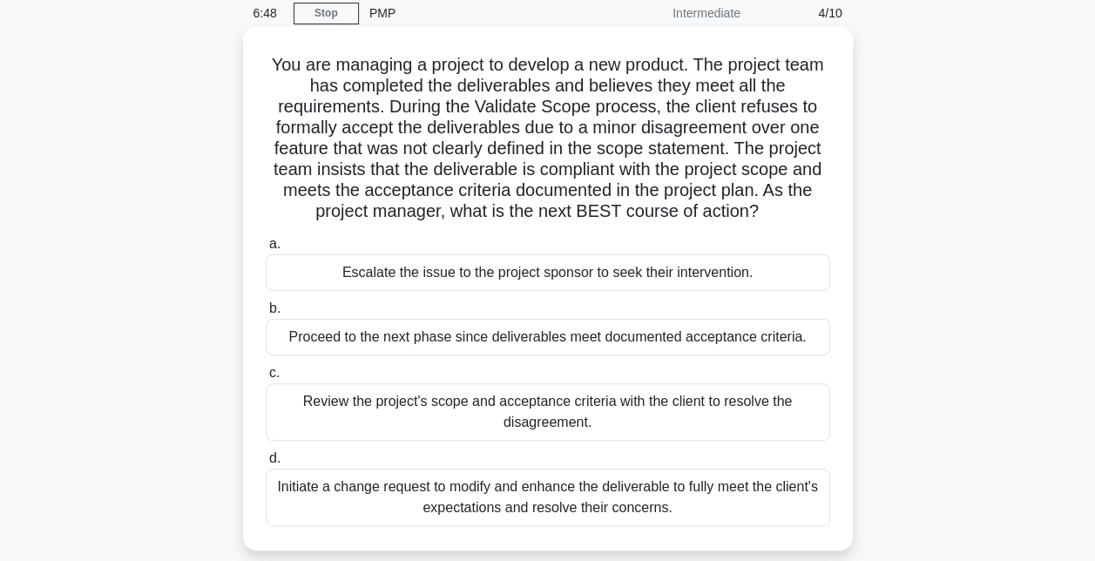
scroll to position [73, 0]
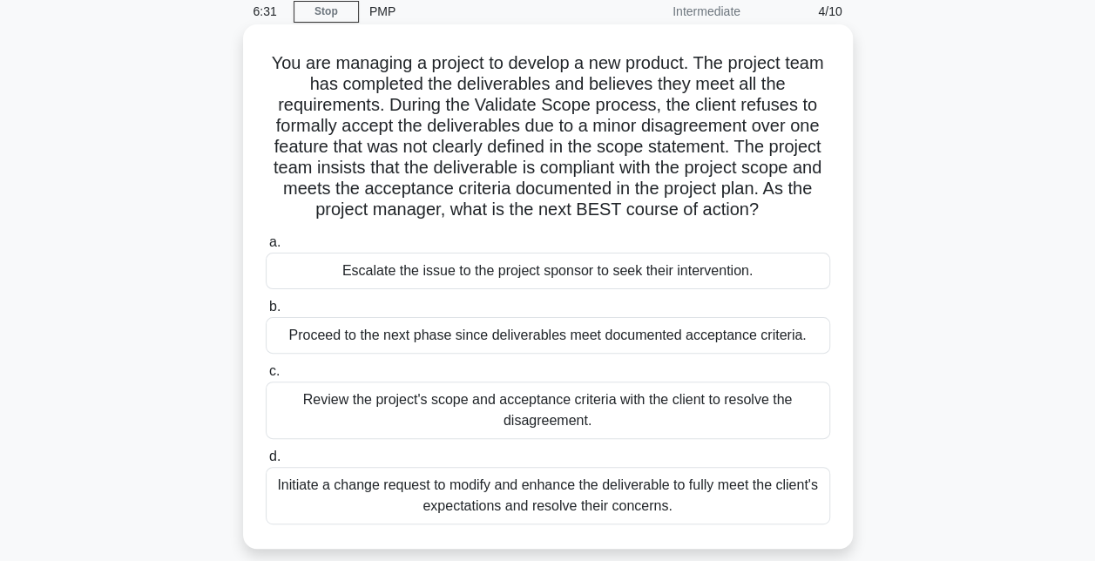
click at [617, 400] on div "Review the project's scope and acceptance criteria with the client to resolve t…" at bounding box center [548, 409] width 564 height 57
click at [266, 377] on input "c. Review the project's scope and acceptance criteria with the client to resolv…" at bounding box center [266, 371] width 0 height 11
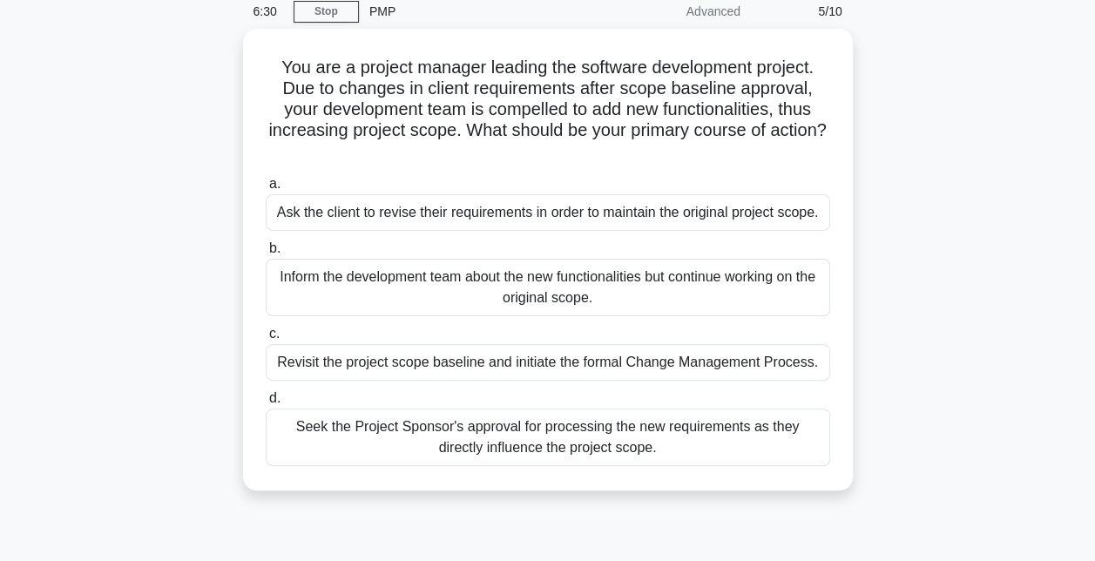
scroll to position [0, 0]
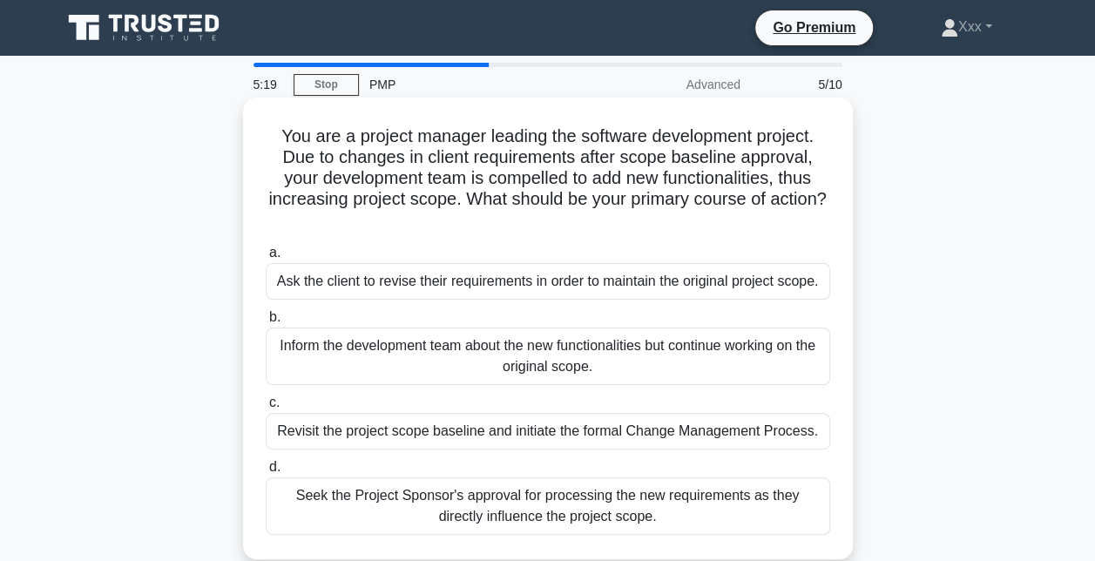
click at [603, 440] on div "Revisit the project scope baseline and initiate the formal Change Management Pr…" at bounding box center [548, 431] width 564 height 37
click at [266, 408] on input "c. Revisit the project scope baseline and initiate the formal Change Management…" at bounding box center [266, 402] width 0 height 11
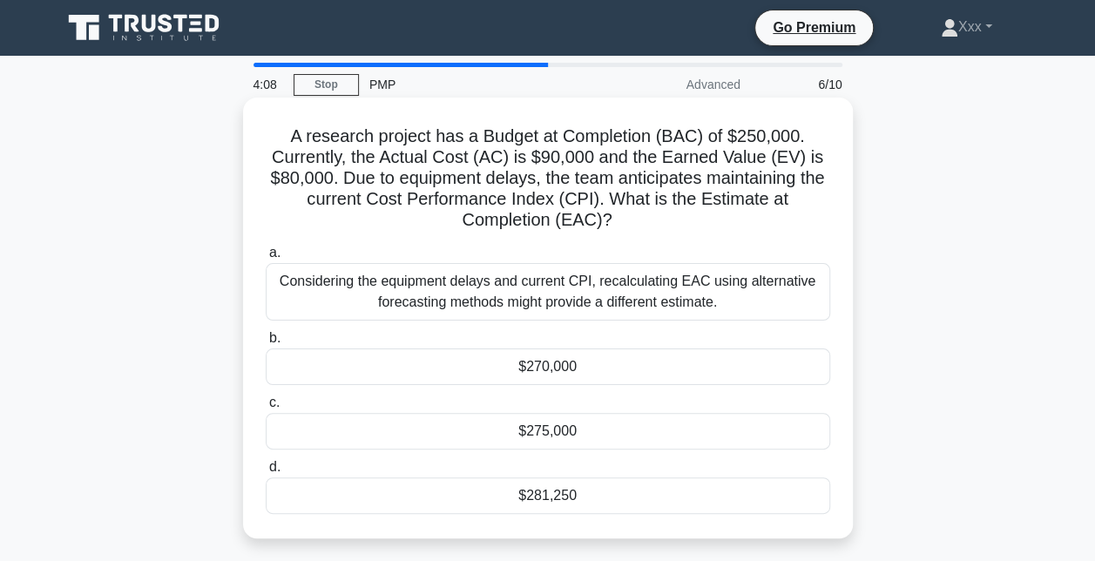
click at [565, 491] on div "$281,250" at bounding box center [548, 495] width 564 height 37
click at [266, 473] on input "d. $281,250" at bounding box center [266, 467] width 0 height 11
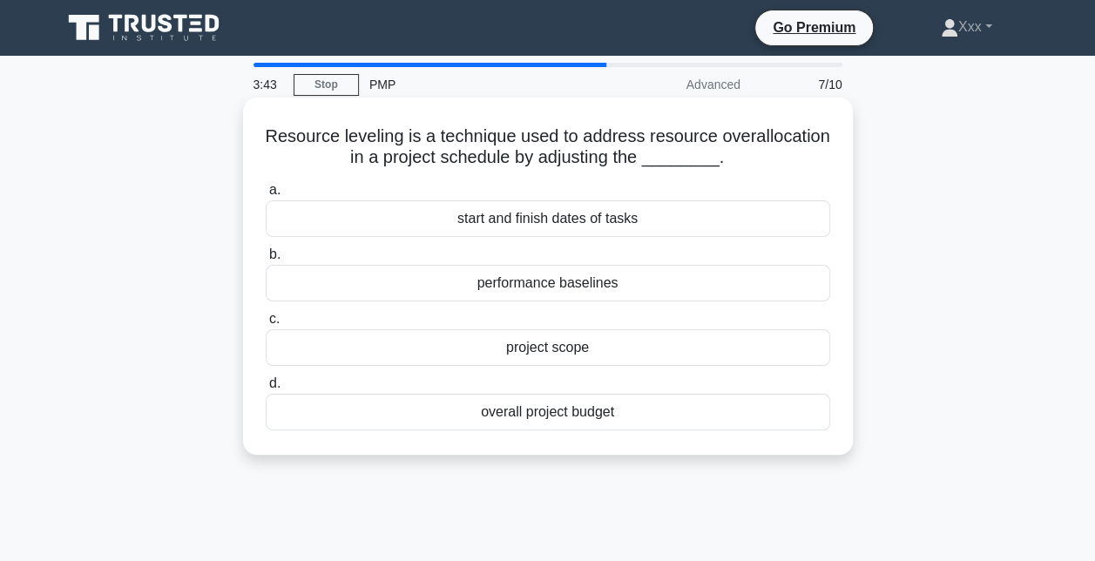
click at [581, 420] on div "overall project budget" at bounding box center [548, 412] width 564 height 37
click at [266, 389] on input "d. overall project budget" at bounding box center [266, 383] width 0 height 11
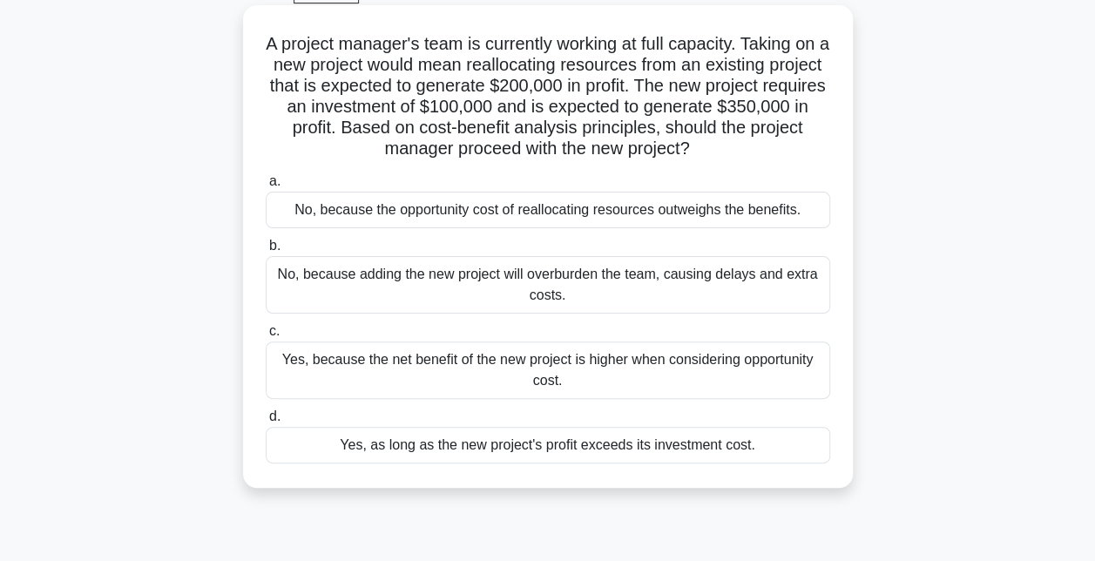
scroll to position [95, 0]
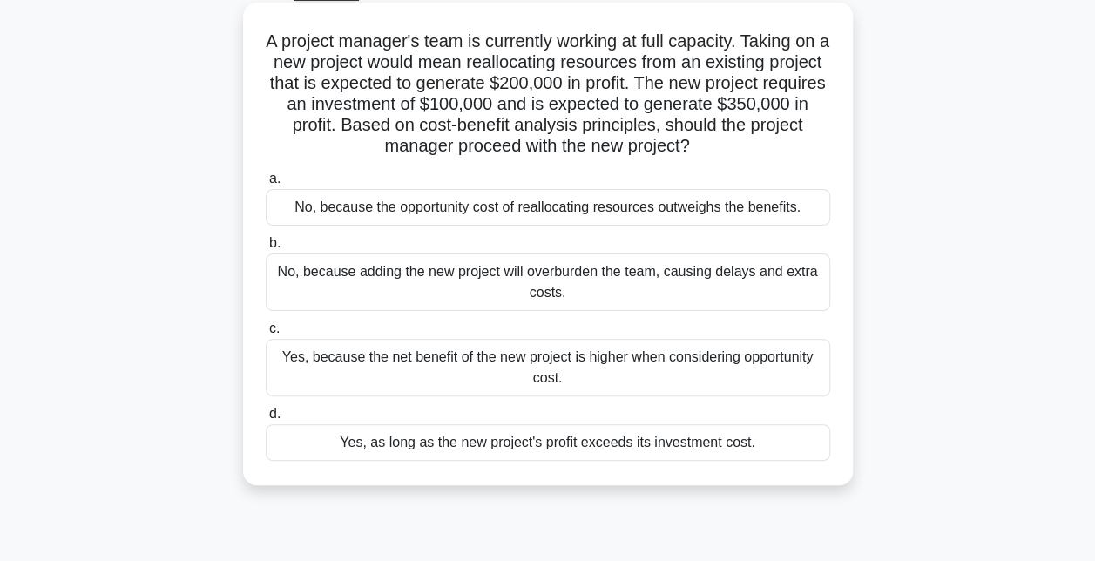
click at [645, 379] on div "Yes, because the net benefit of the new project is higher when considering oppo…" at bounding box center [548, 367] width 564 height 57
click at [266, 334] on input "c. Yes, because the net benefit of the new project is higher when considering o…" at bounding box center [266, 328] width 0 height 11
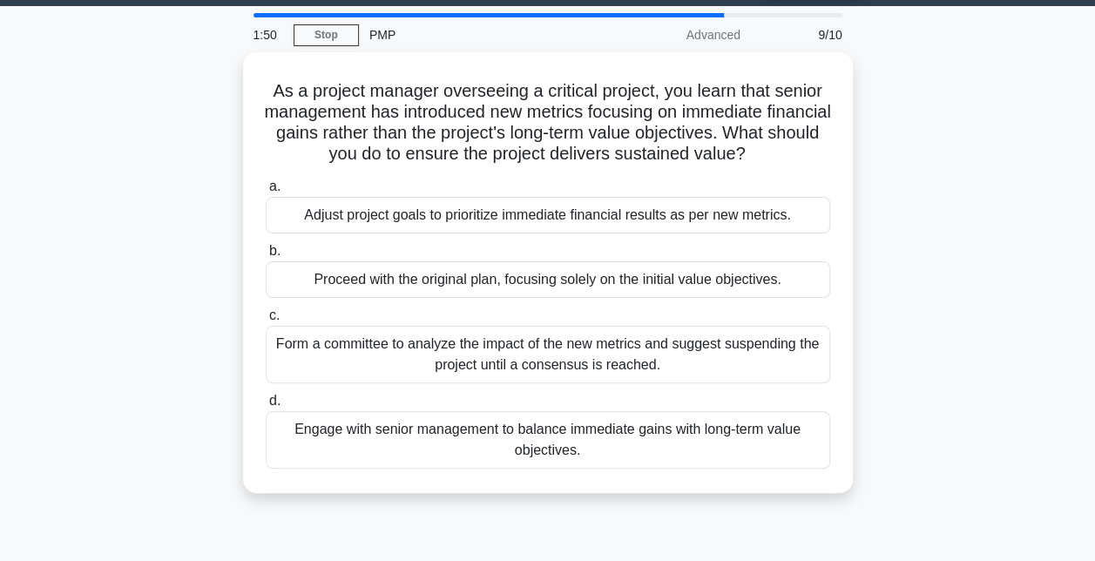
scroll to position [51, 0]
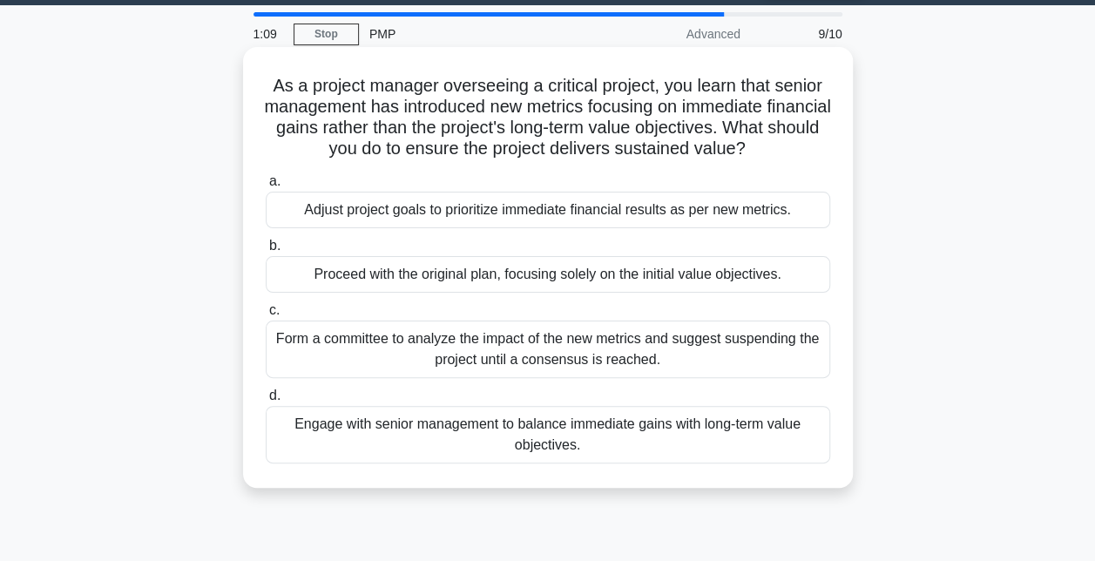
click at [690, 436] on div "Engage with senior management to balance immediate gains with long-term value o…" at bounding box center [548, 434] width 564 height 57
click at [266, 401] on input "d. Engage with senior management to balance immediate gains with long-term valu…" at bounding box center [266, 395] width 0 height 11
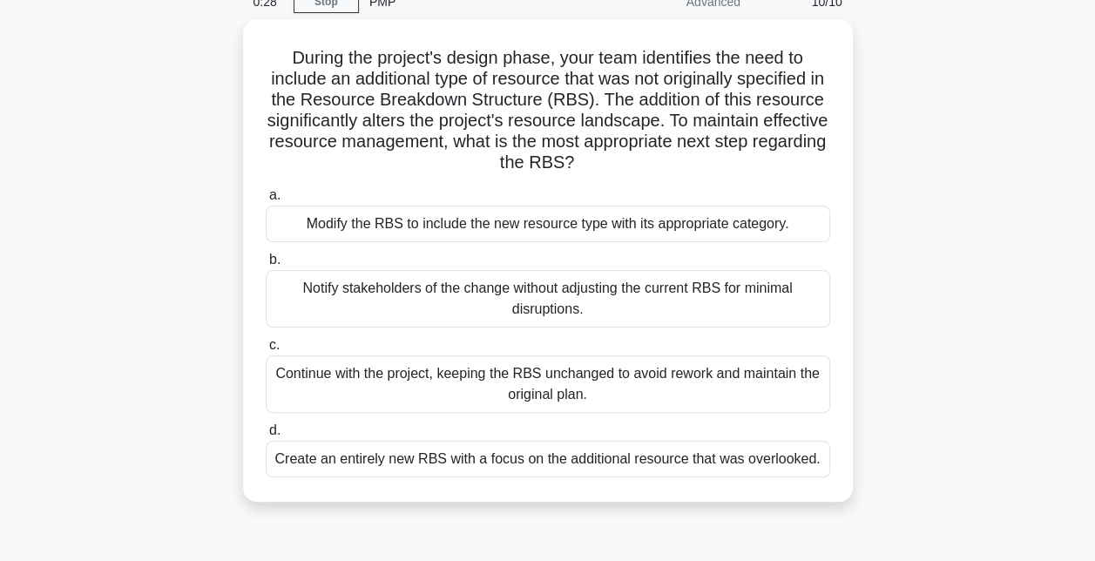
scroll to position [84, 0]
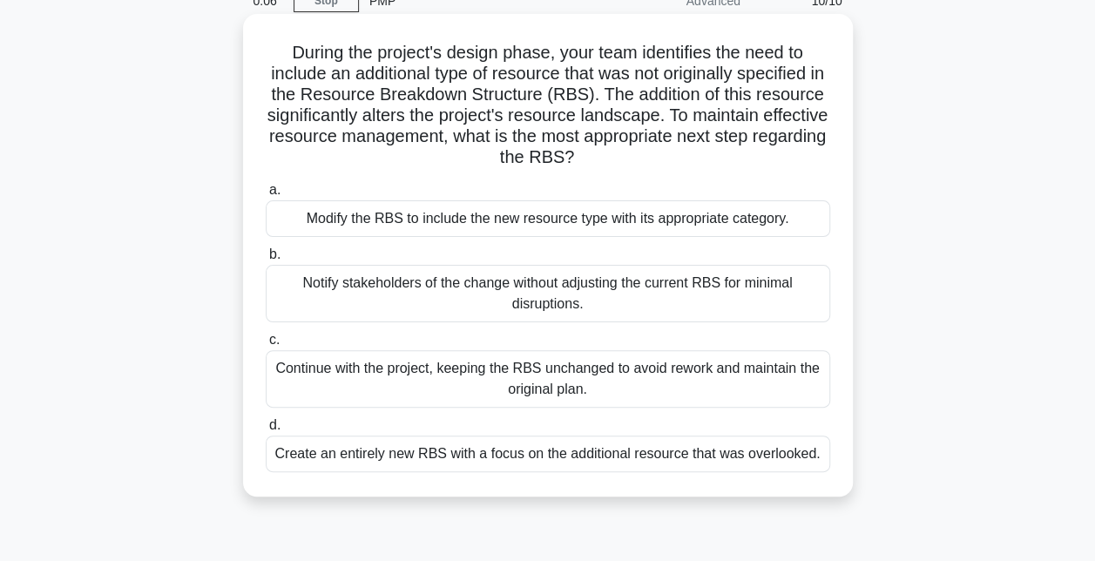
click at [777, 312] on div "Notify stakeholders of the change without adjusting the current RBS for minimal…" at bounding box center [548, 293] width 564 height 57
click at [266, 260] on input "b. Notify stakeholders of the change without adjusting the current RBS for mini…" at bounding box center [266, 254] width 0 height 11
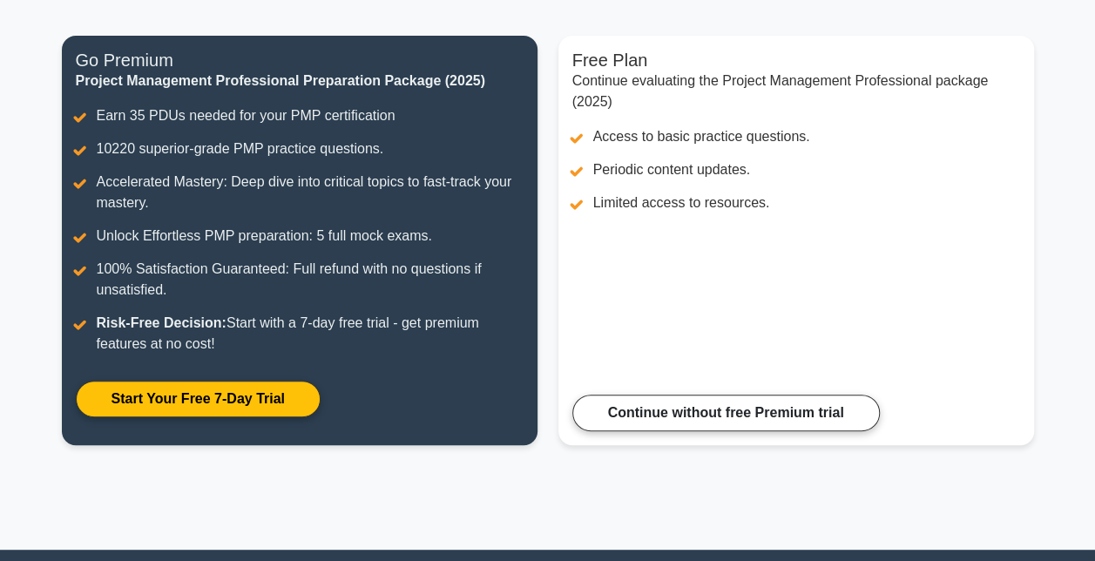
scroll to position [199, 0]
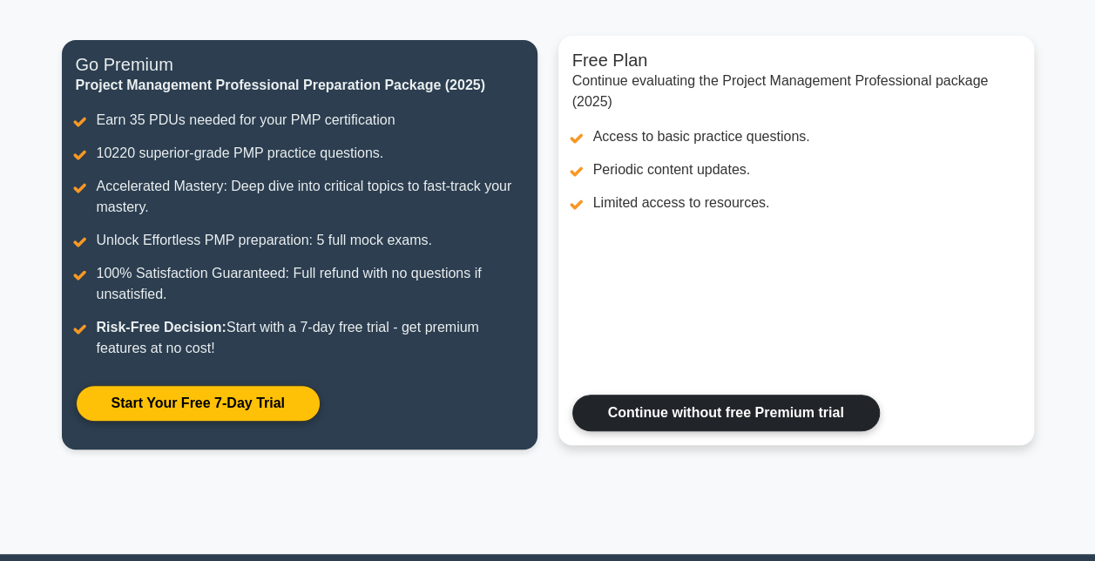
click at [690, 431] on link "Continue without free Premium trial" at bounding box center [725, 412] width 307 height 37
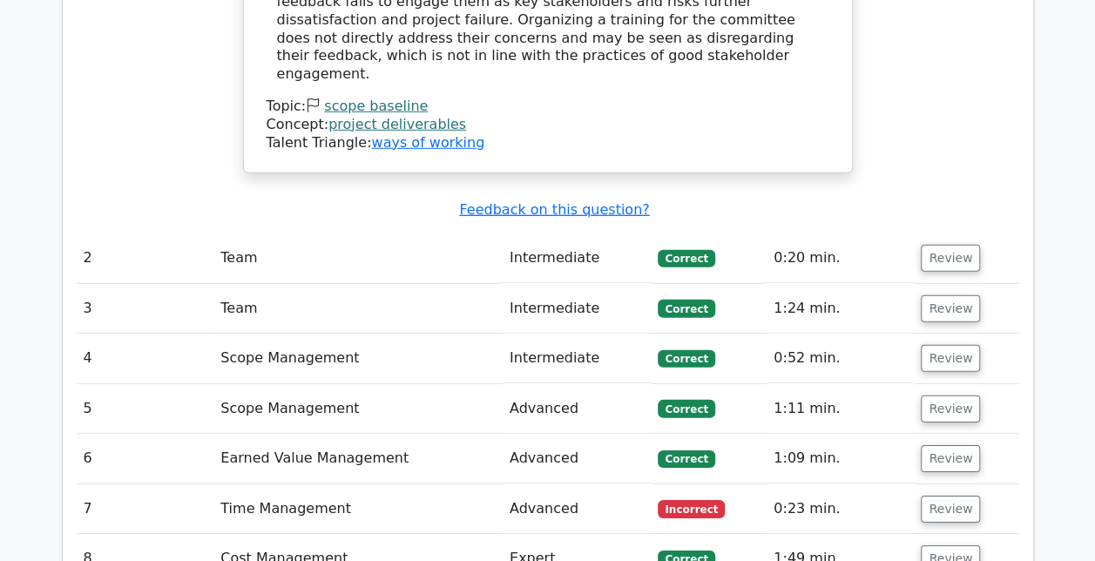
scroll to position [2453, 0]
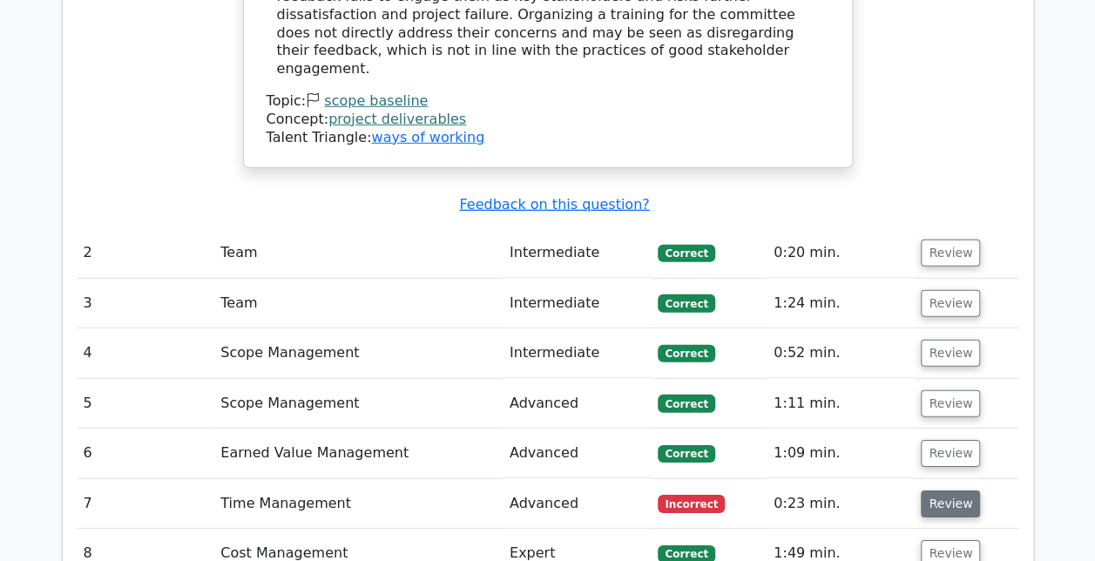
click at [930, 490] on button "Review" at bounding box center [949, 503] width 59 height 27
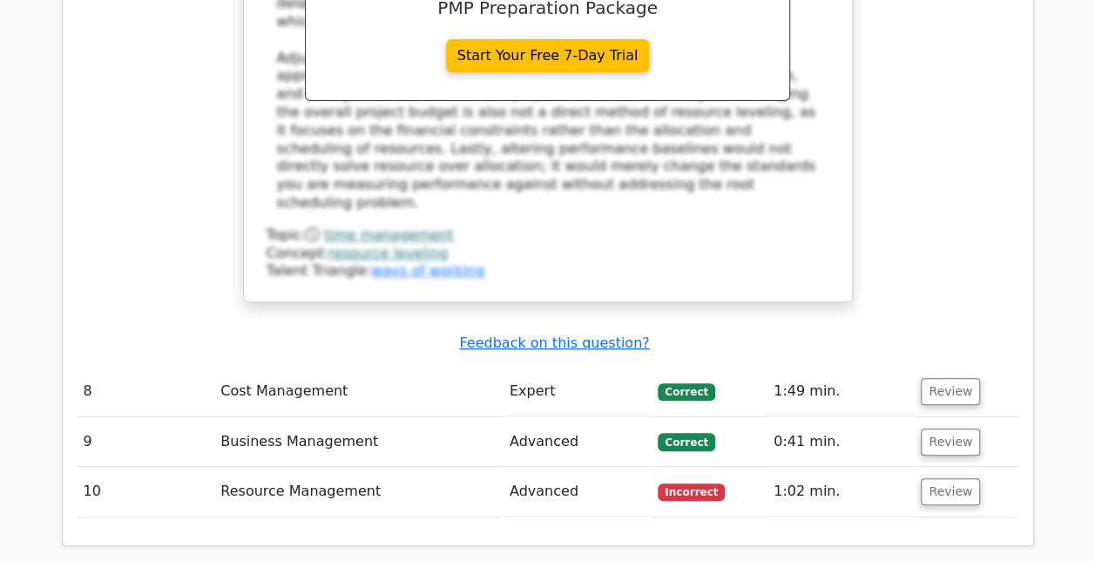
scroll to position [3433, 0]
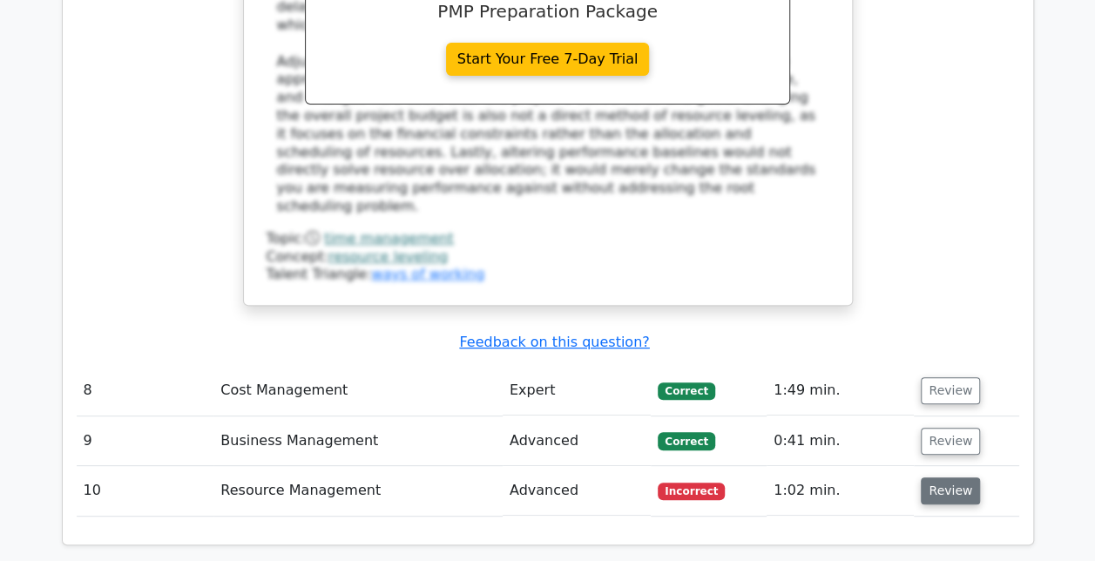
click at [967, 477] on button "Review" at bounding box center [949, 490] width 59 height 27
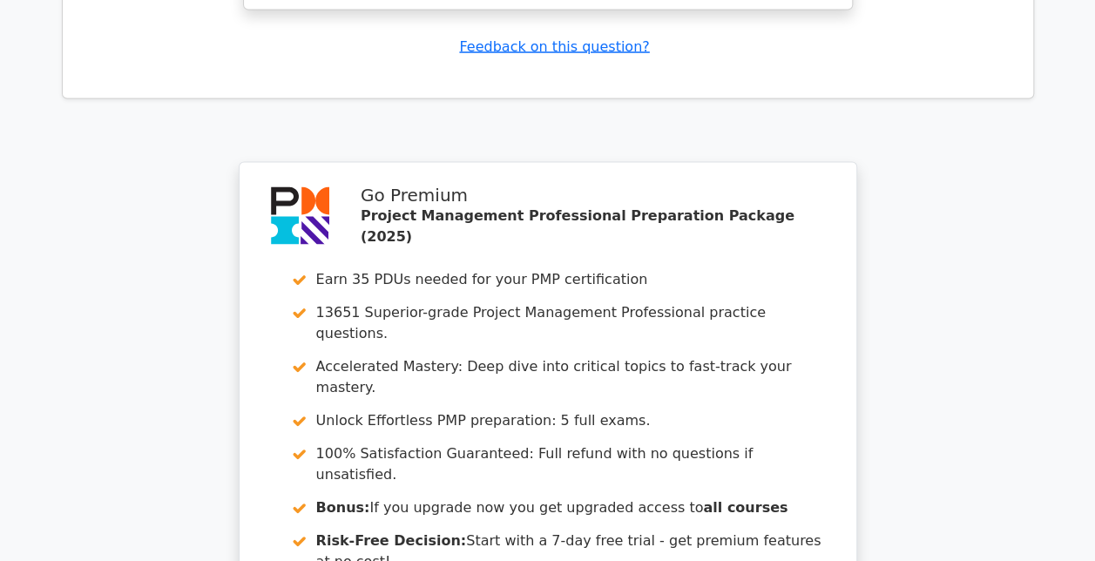
scroll to position [5065, 0]
